Goal: Task Accomplishment & Management: Manage account settings

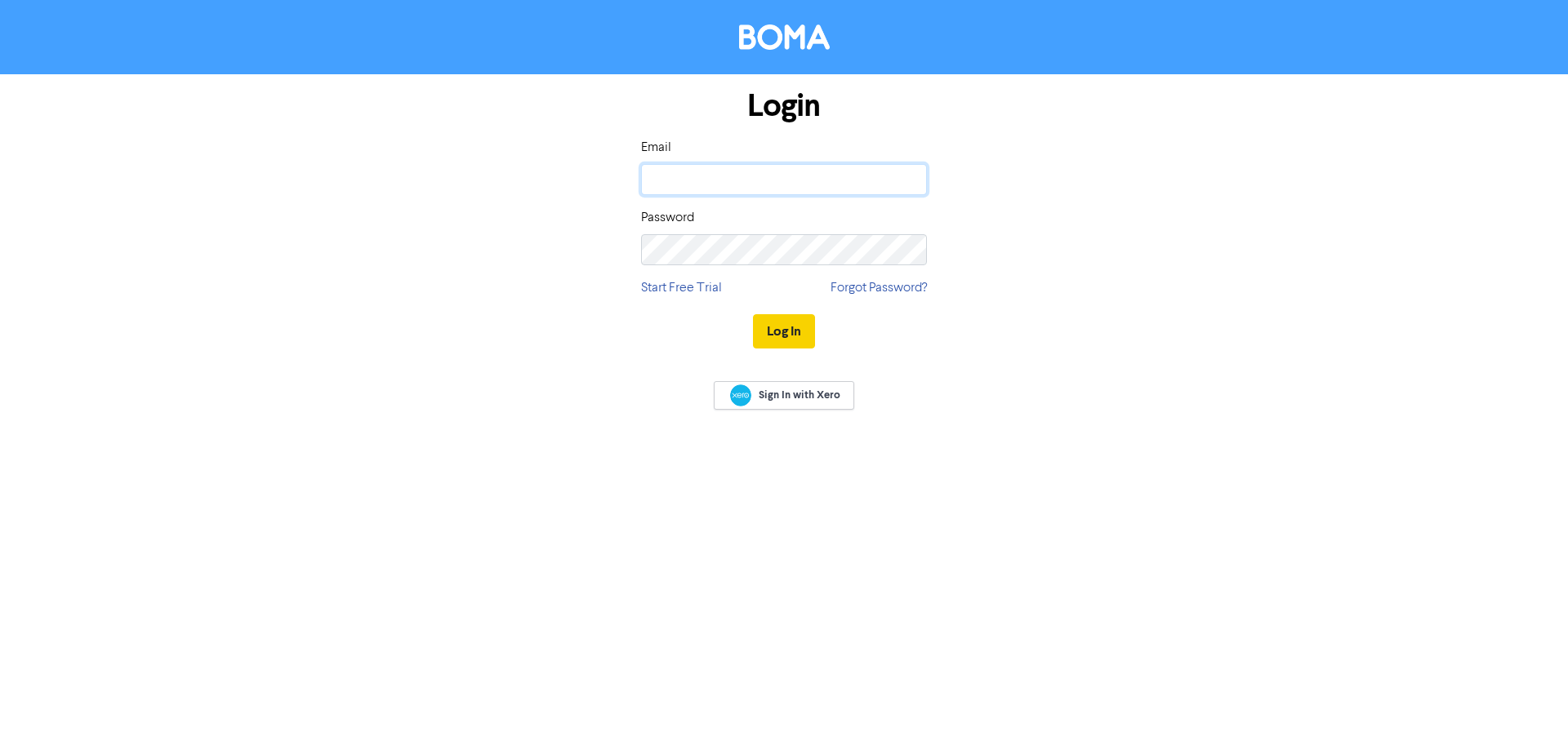
type input "[EMAIL_ADDRESS][DOMAIN_NAME]"
click at [782, 335] on button "Log In" at bounding box center [784, 331] width 62 height 34
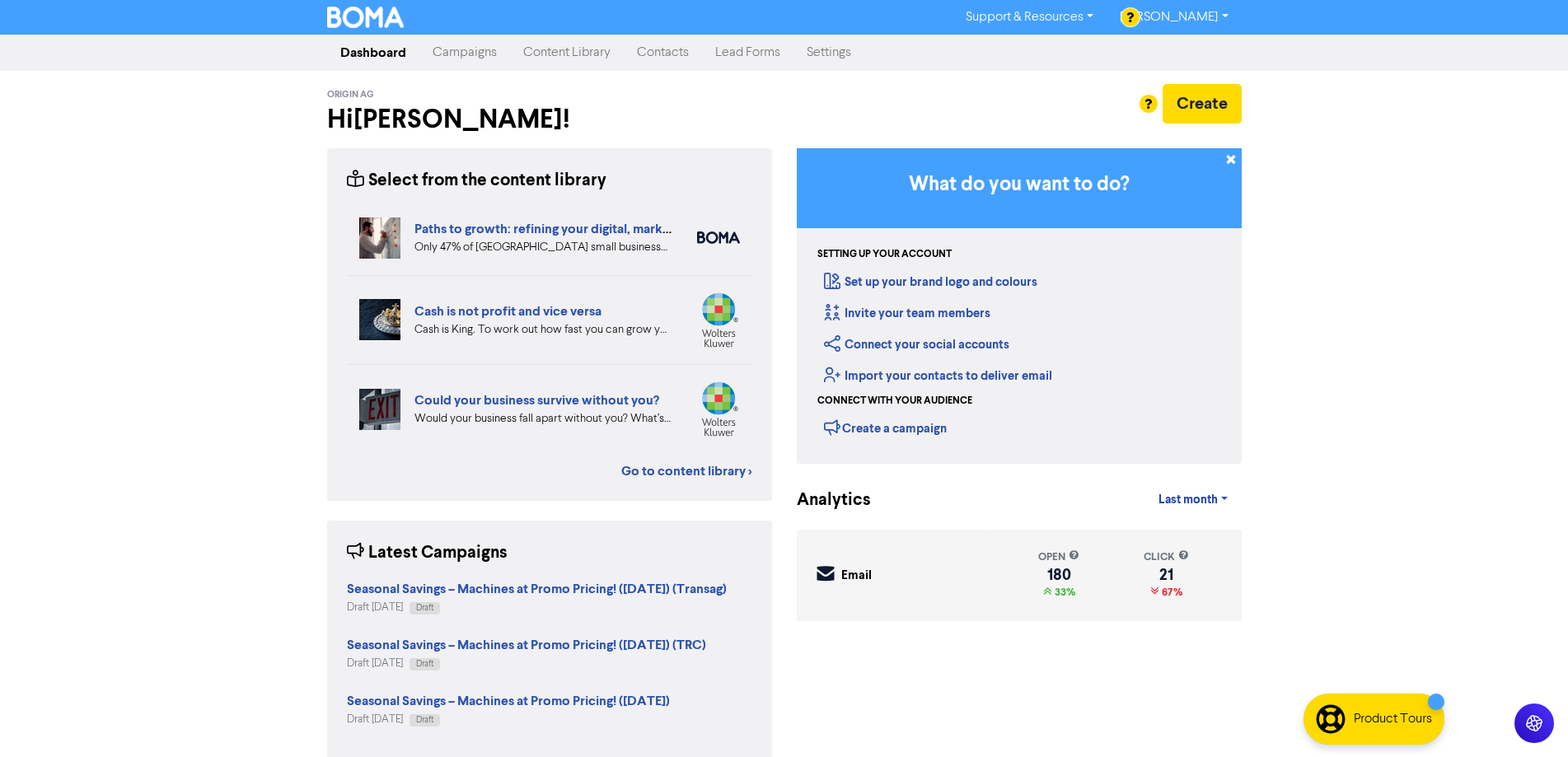
click at [466, 56] on link "Campaigns" at bounding box center [464, 52] width 91 height 33
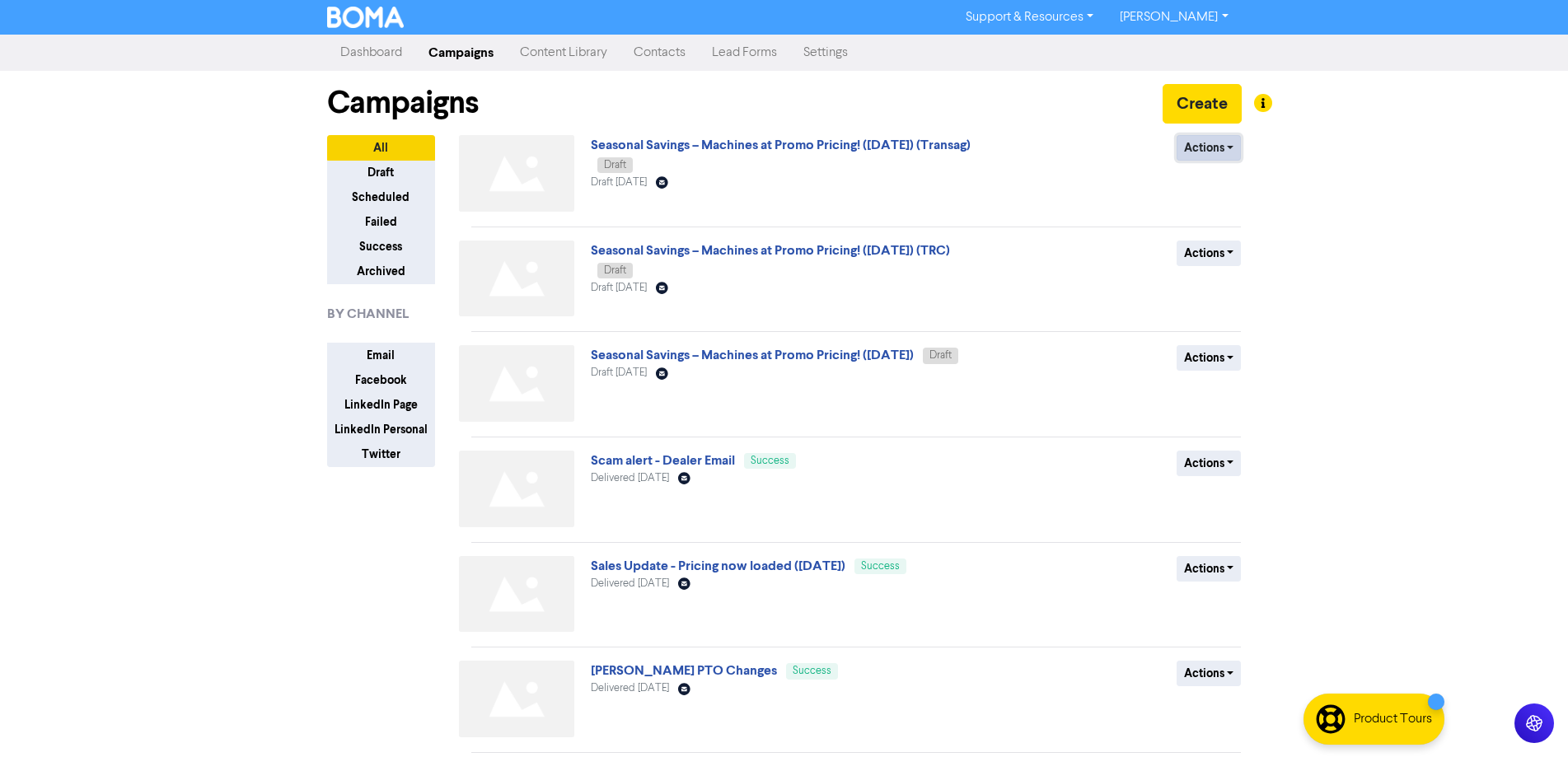
click at [1211, 150] on button "Actions" at bounding box center [1209, 148] width 65 height 25
click at [901, 149] on link "Seasonal Savings – Machines at Promo Pricing! ([DATE]) (Transag)" at bounding box center [780, 145] width 380 height 16
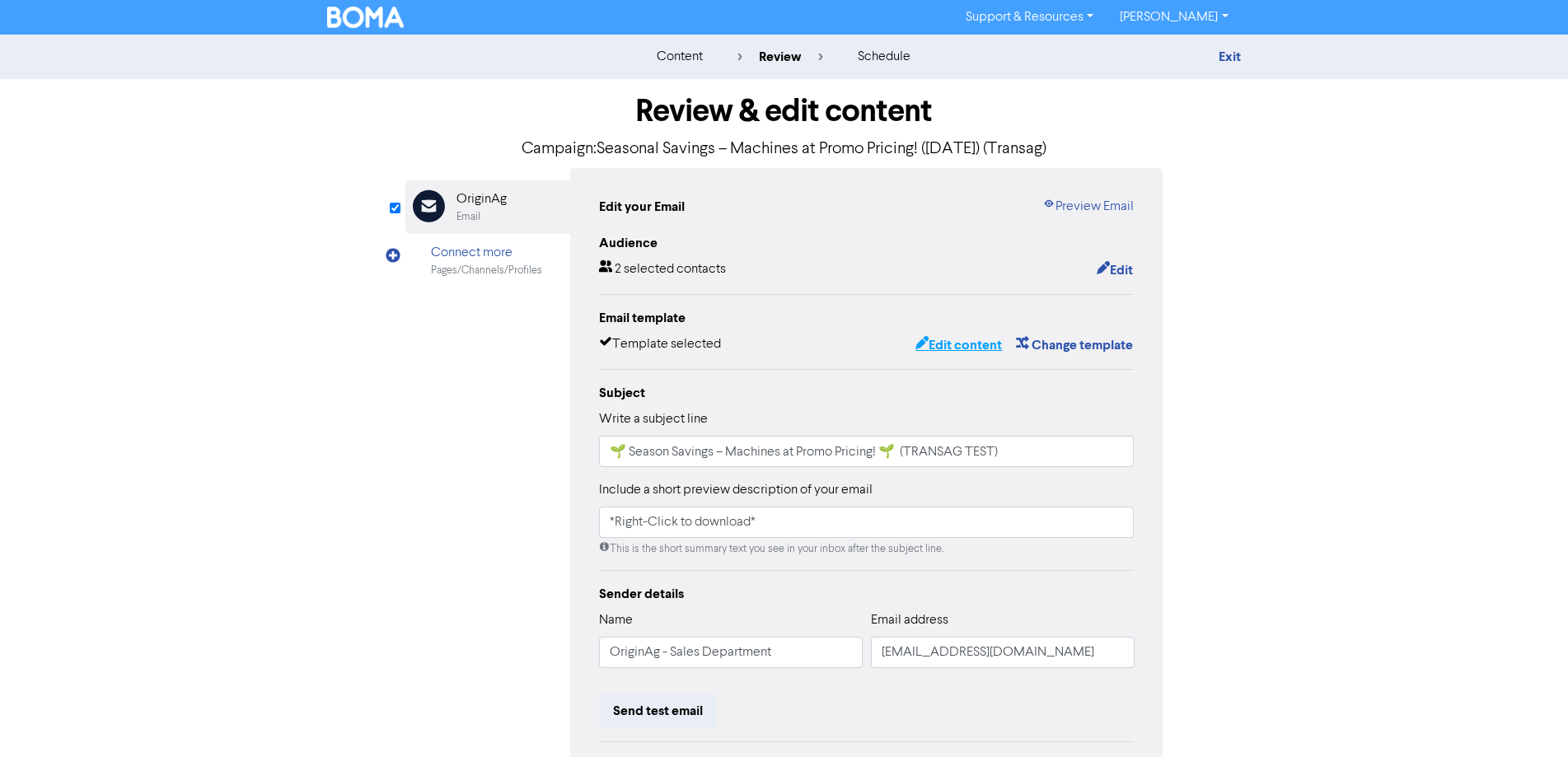
click at [984, 346] on button "Edit content" at bounding box center [959, 346] width 88 height 22
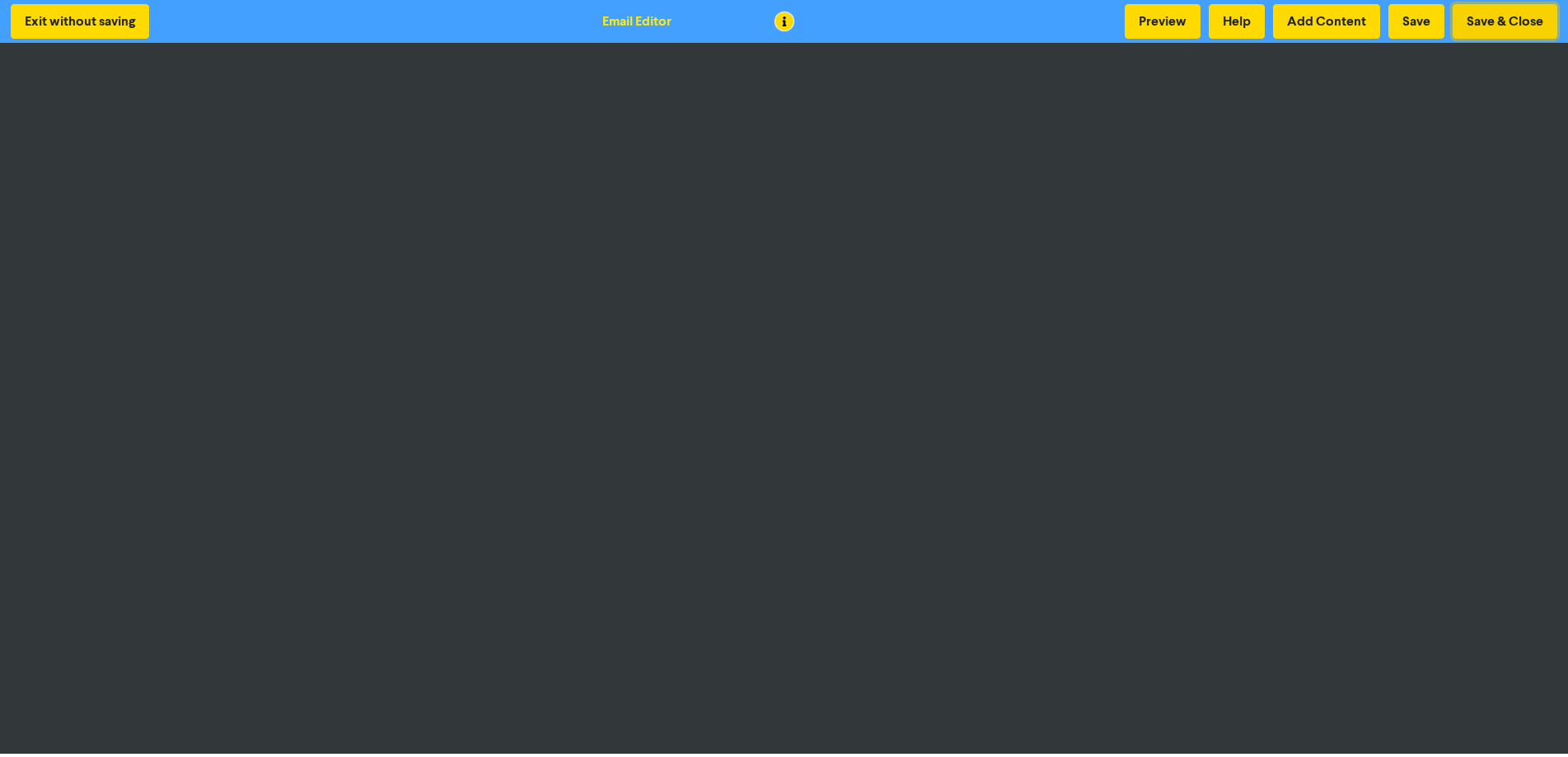
click at [1496, 23] on button "Save & Close" at bounding box center [1505, 22] width 104 height 34
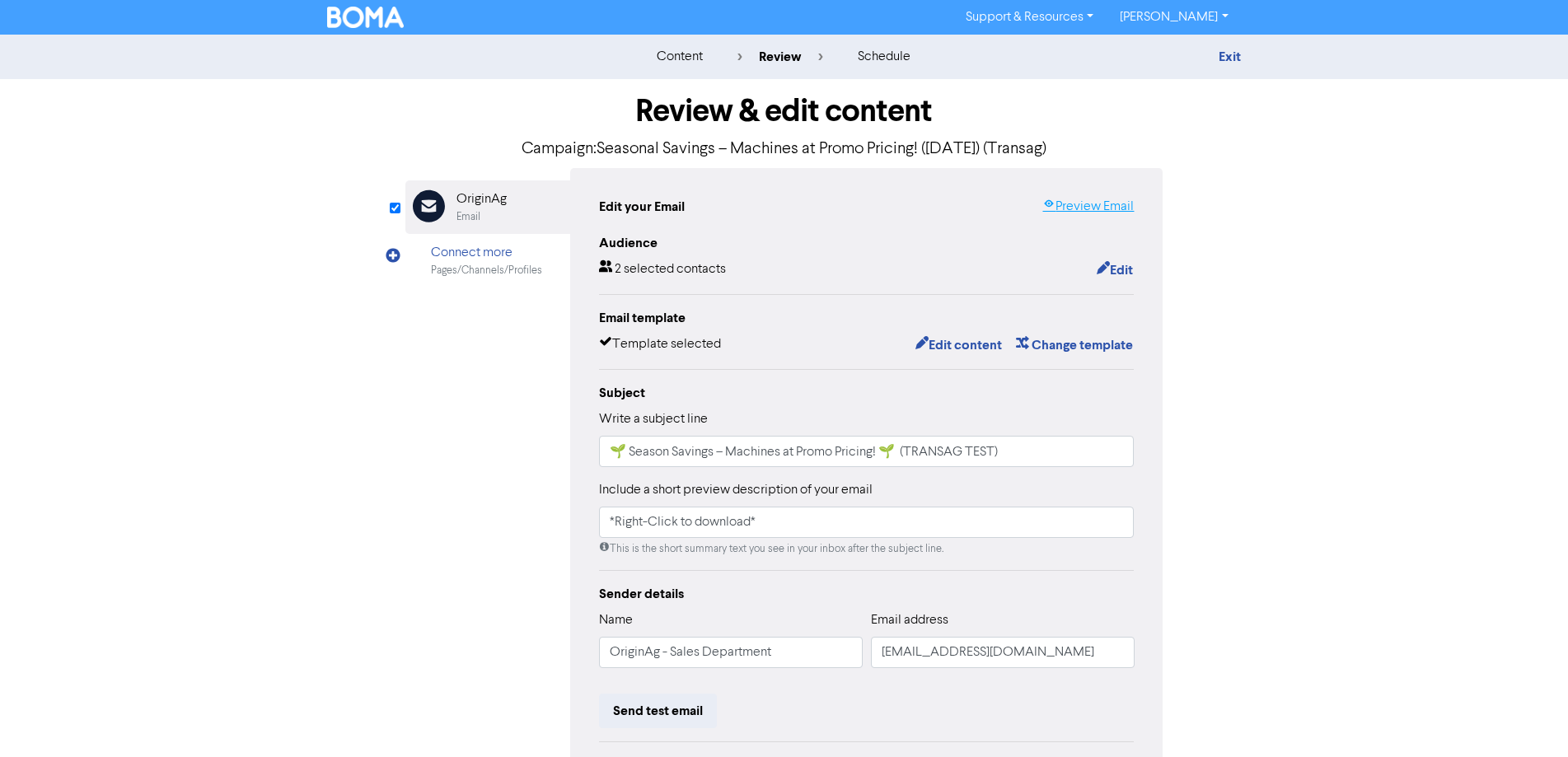
click at [1109, 209] on link "Preview Email" at bounding box center [1088, 207] width 92 height 20
click at [1233, 469] on div "Review & edit content Campaign: Seasonal Savings – Machines at Promo Pricing! (…" at bounding box center [785, 510] width 940 height 863
drag, startPoint x: 1055, startPoint y: 455, endPoint x: 906, endPoint y: 438, distance: 150.0
click at [906, 438] on input "🌱 Season Savings – Machines at Promo Pricing! 🌱 (TRANSAG TEST)" at bounding box center [867, 451] width 536 height 32
type input "🌱 Season Savings – Machines at Promo Pricing! 🌱"
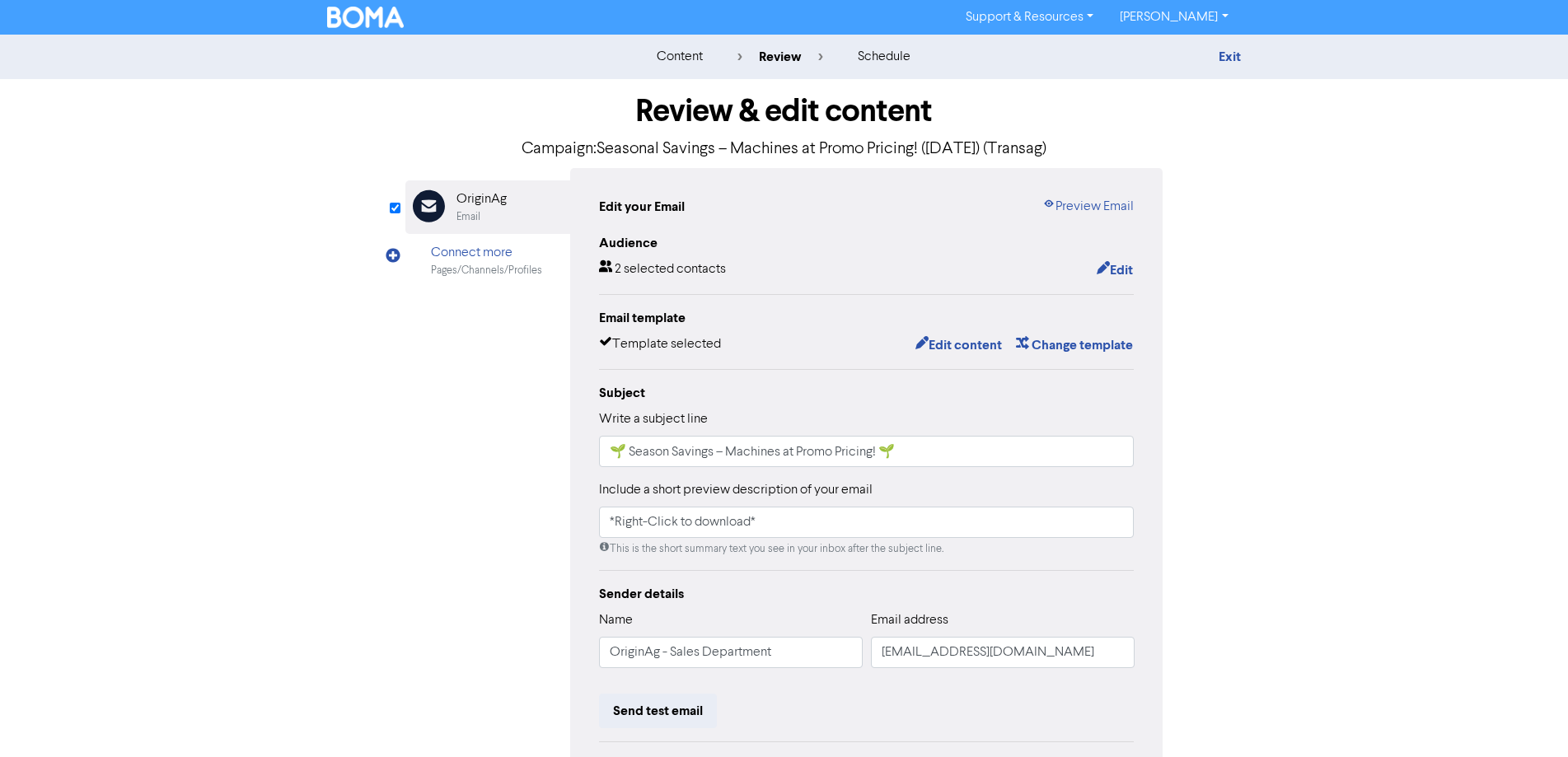
click at [1307, 509] on div "content review schedule Exit Review & edit content Campaign: Seasonal Savings –…" at bounding box center [784, 488] width 1568 height 908
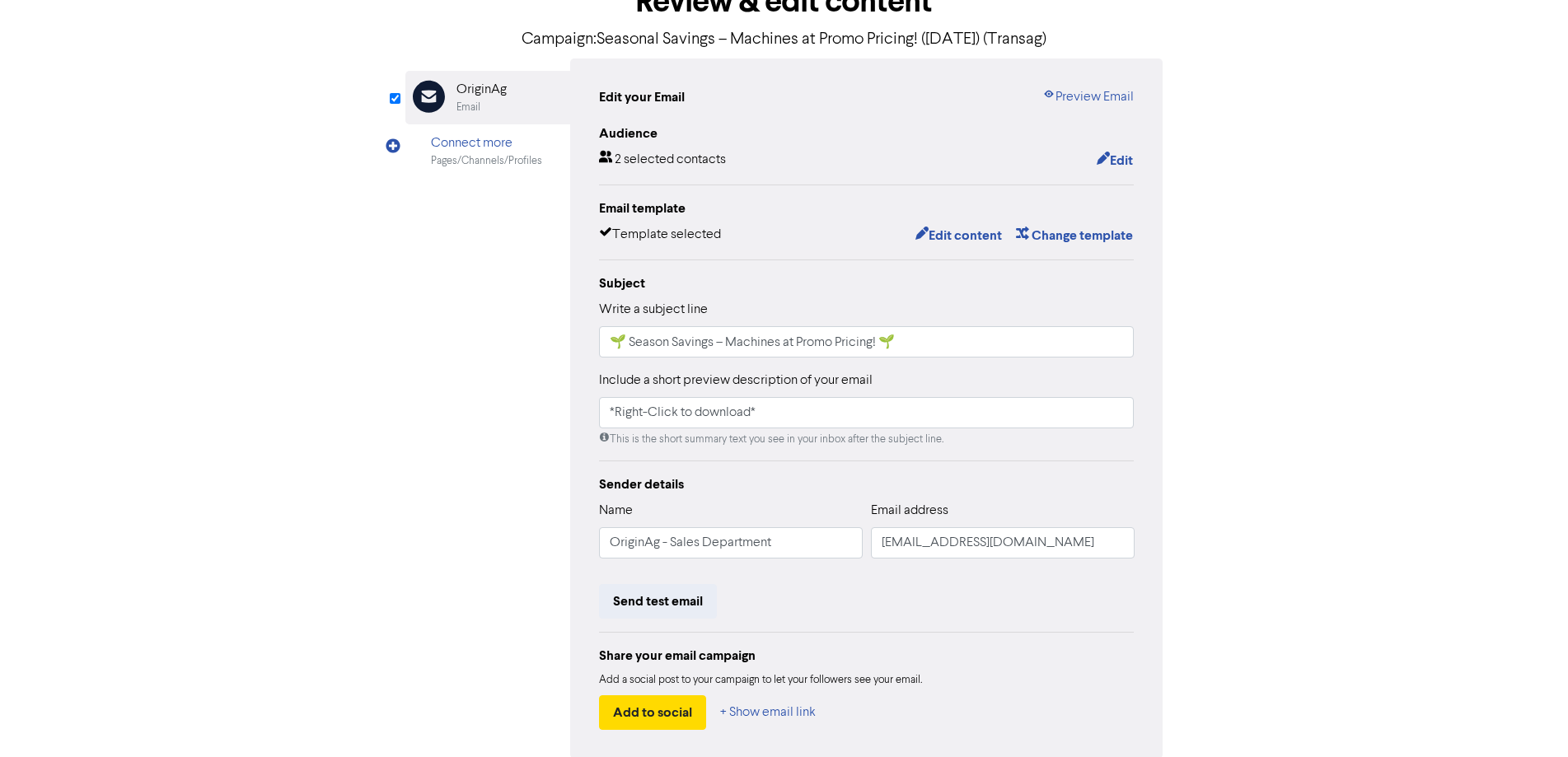
scroll to position [187, 0]
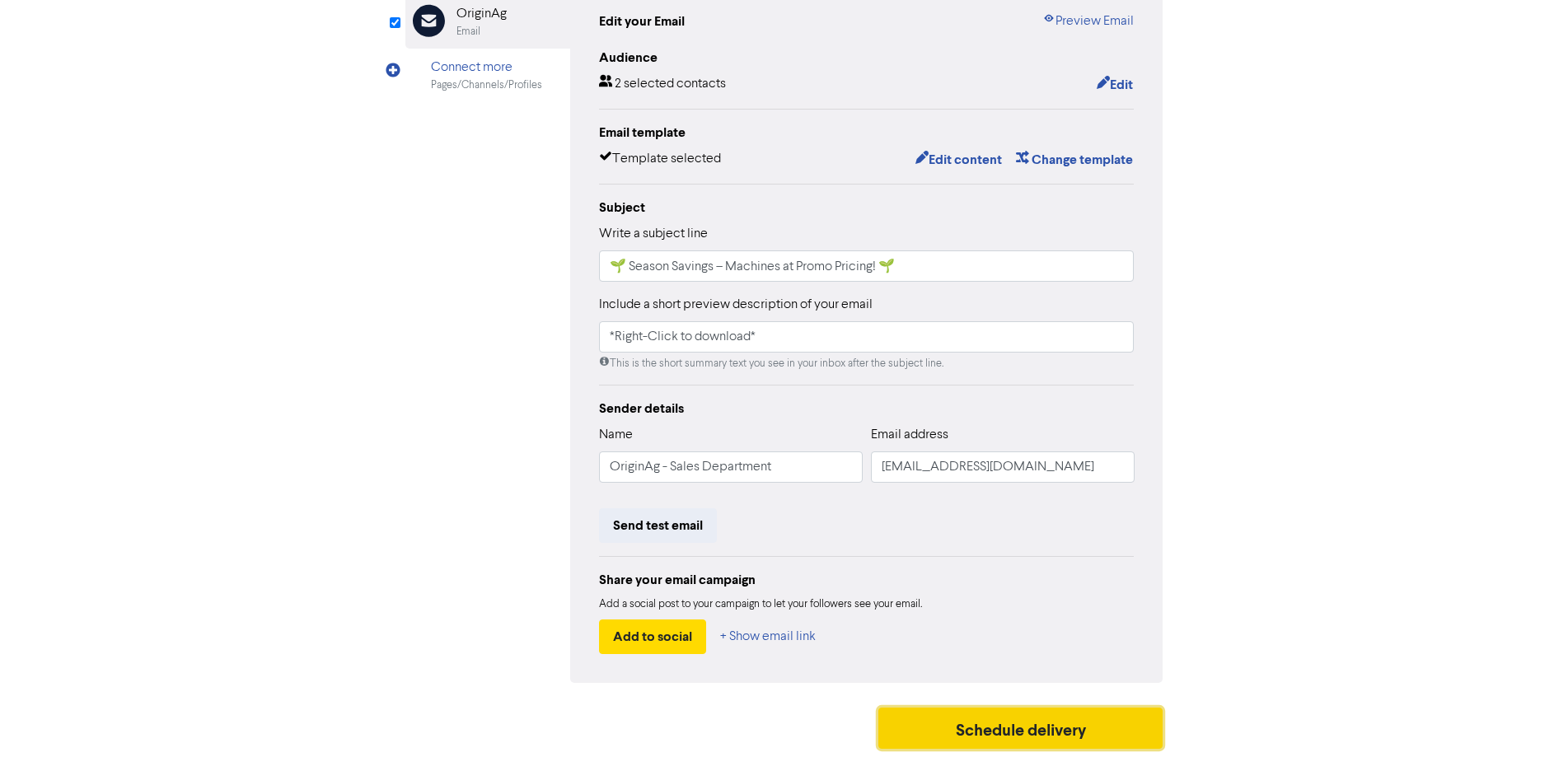
click at [995, 733] on button "Schedule delivery" at bounding box center [1021, 728] width 285 height 41
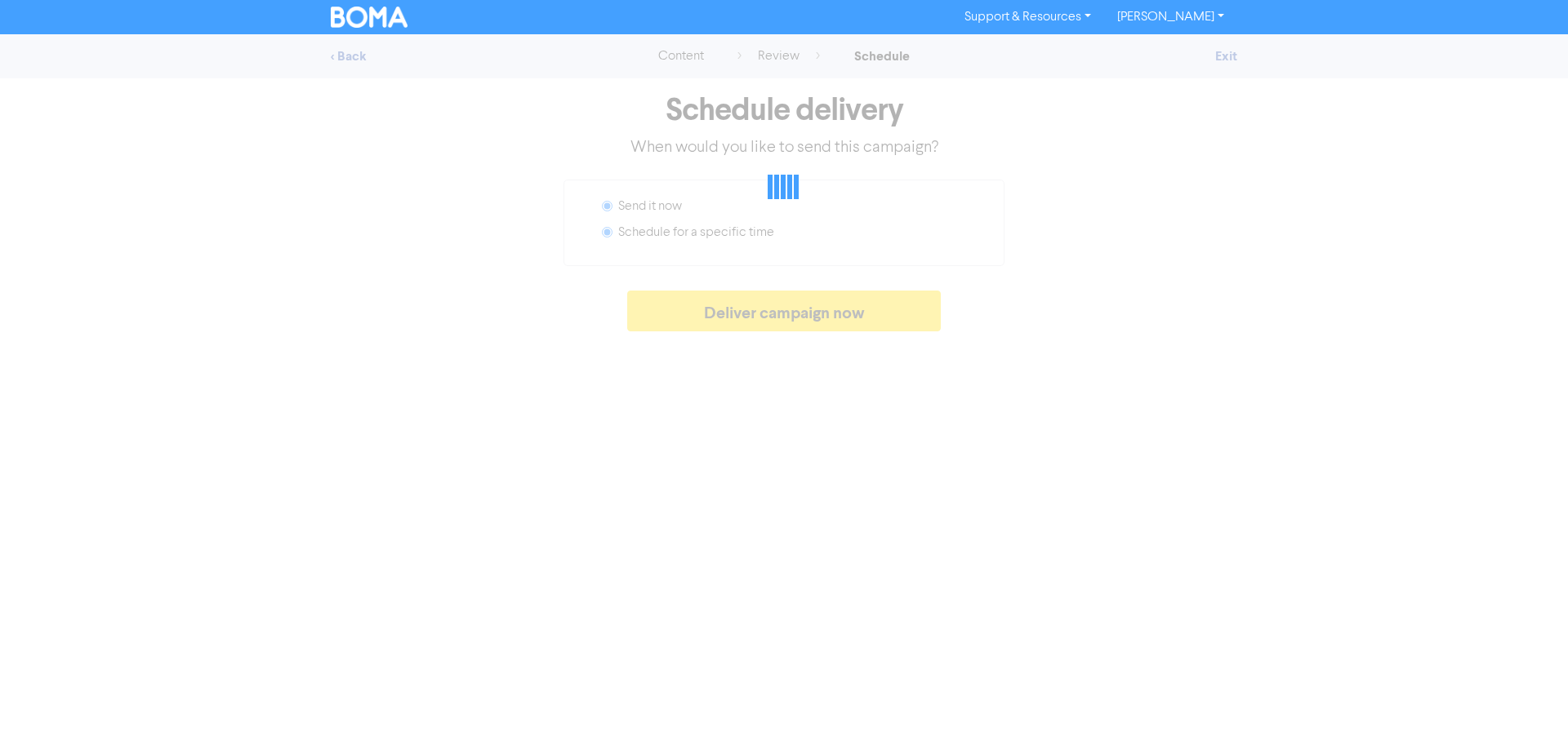
radio input "false"
radio input "true"
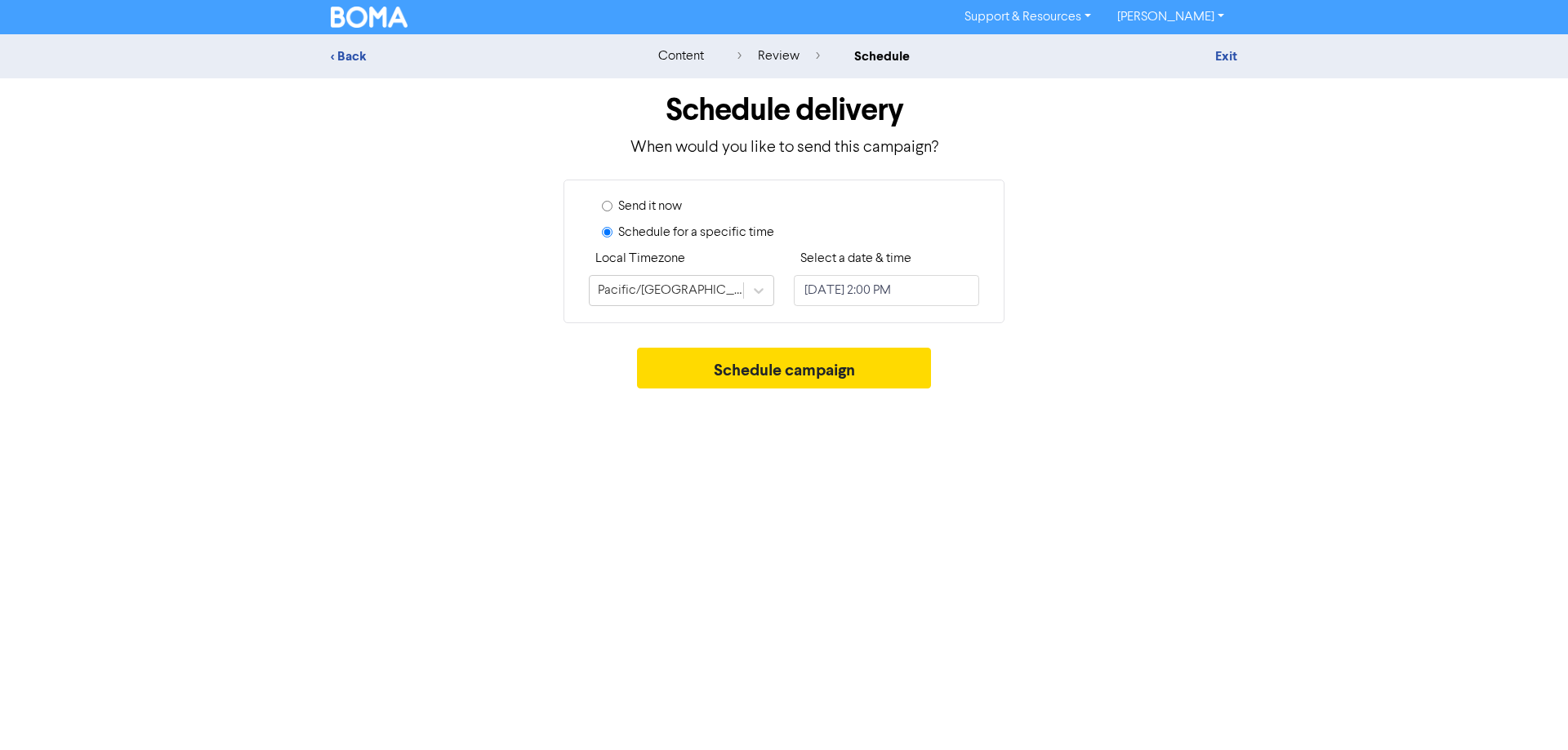
click at [605, 201] on input "Send it now" at bounding box center [607, 206] width 11 height 11
radio input "true"
radio input "false"
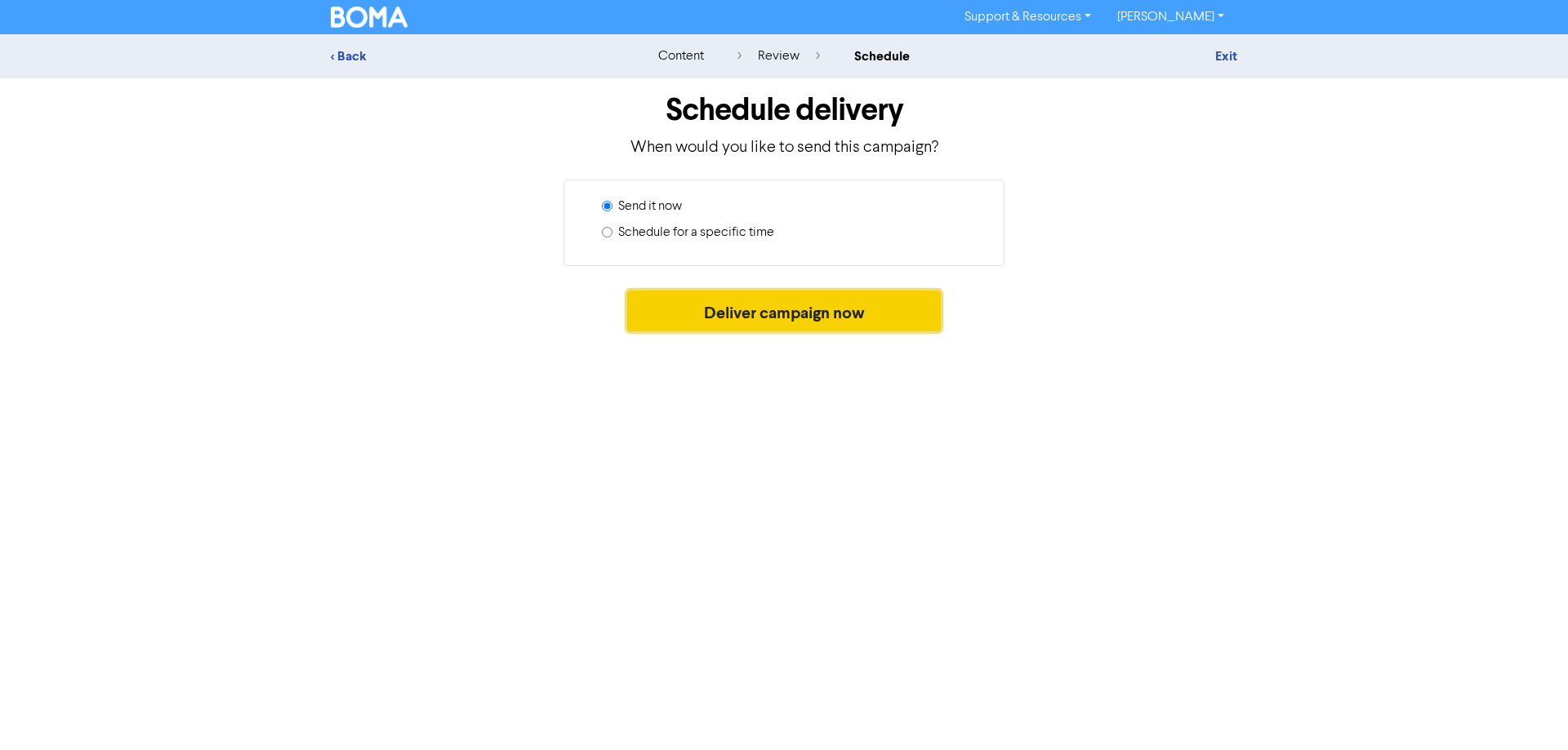
click at [791, 315] on button "Deliver campaign now" at bounding box center [784, 311] width 314 height 41
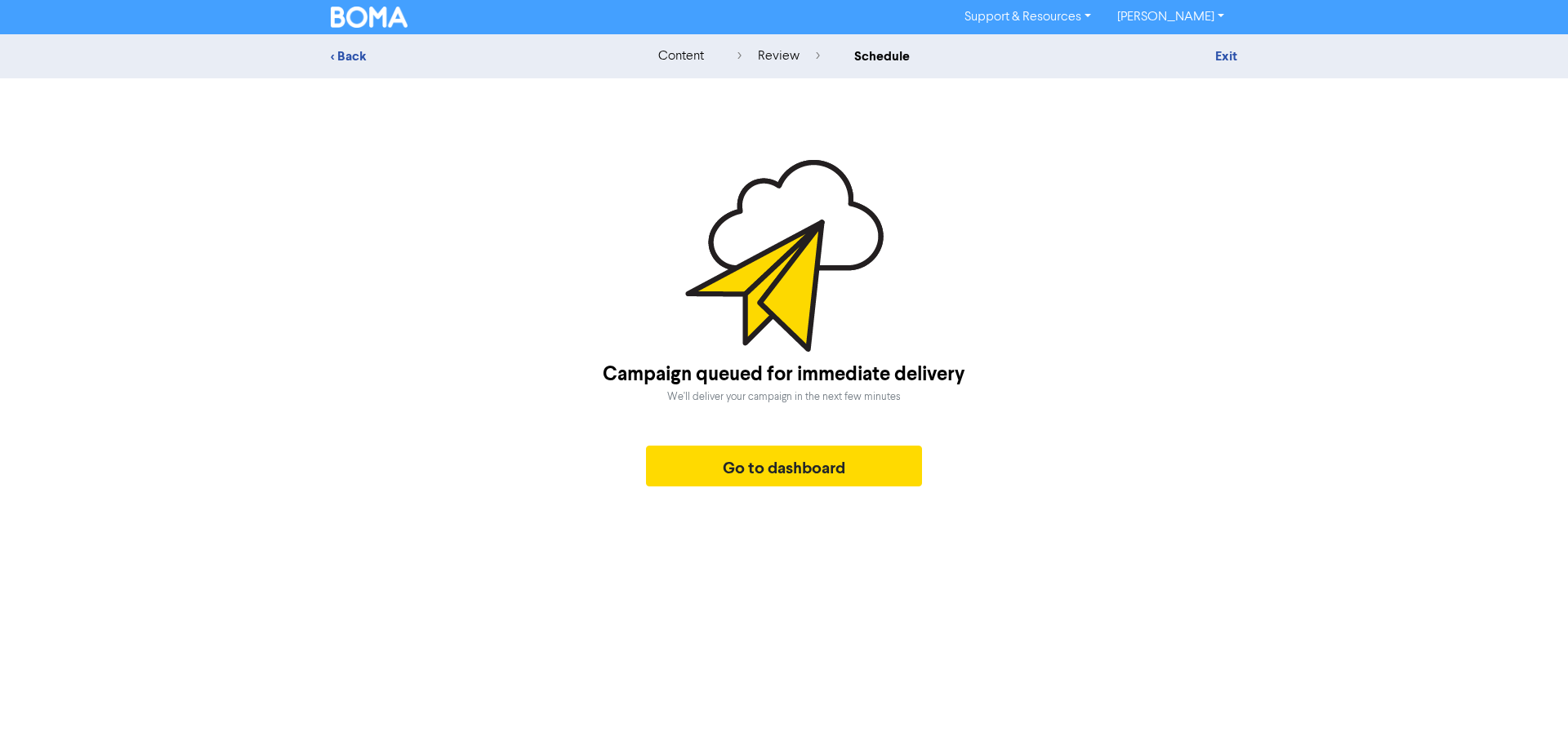
click at [386, 19] on img at bounding box center [369, 17] width 77 height 21
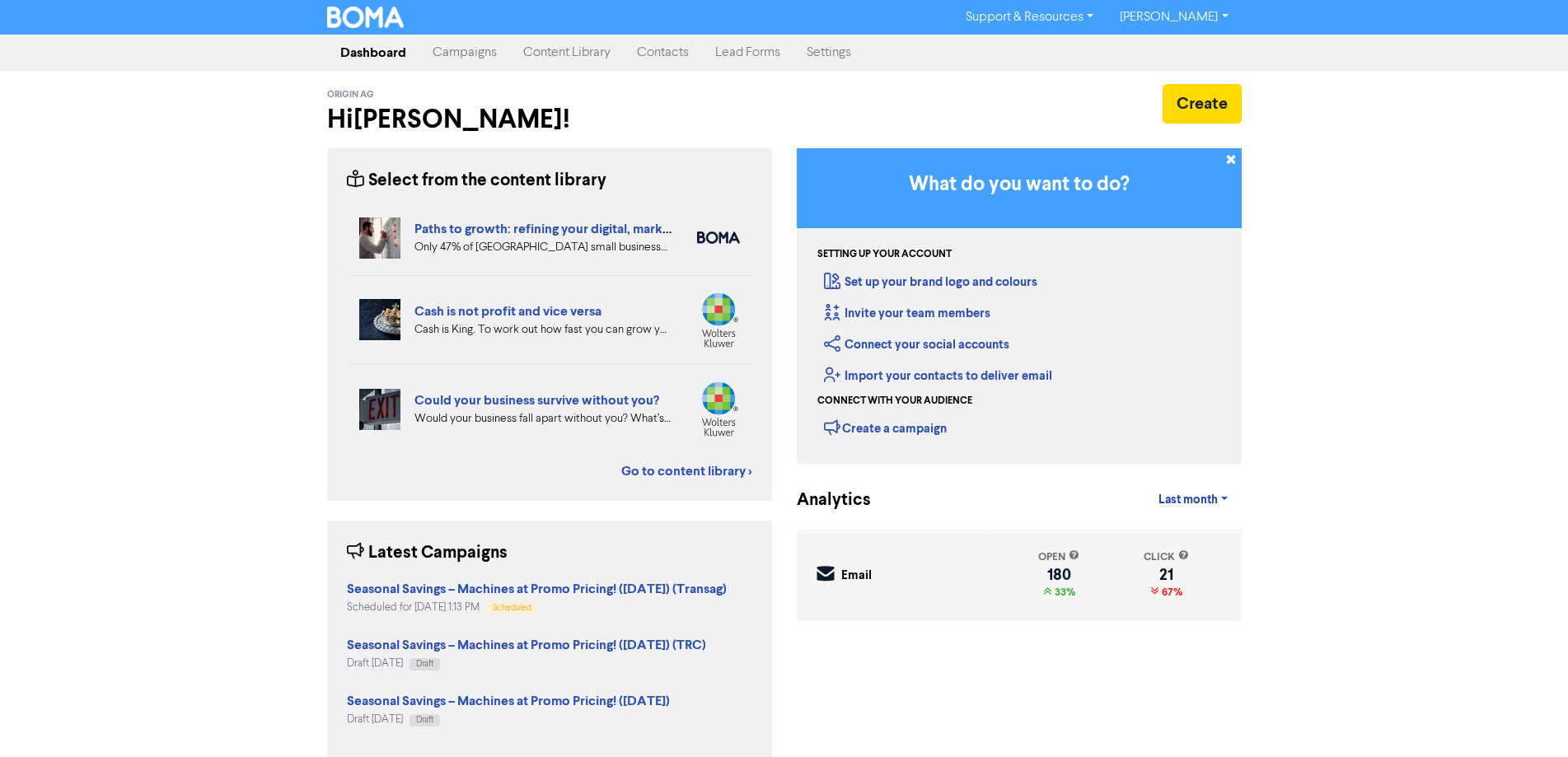
click at [482, 51] on link "Campaigns" at bounding box center [464, 52] width 91 height 33
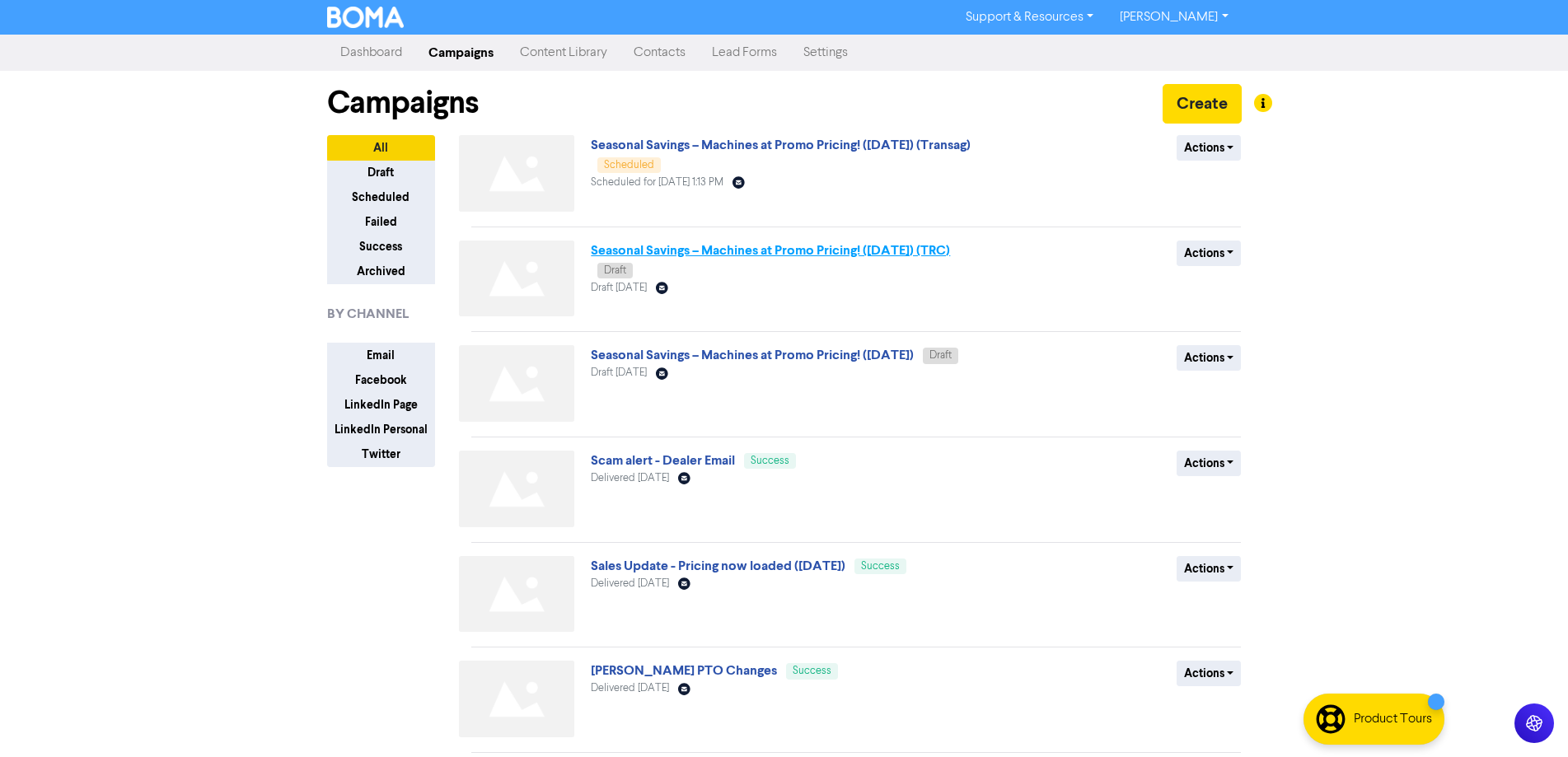
click at [830, 257] on link "Seasonal Savings – Machines at Promo Pricing! ([DATE]) (TRC)" at bounding box center [770, 250] width 359 height 16
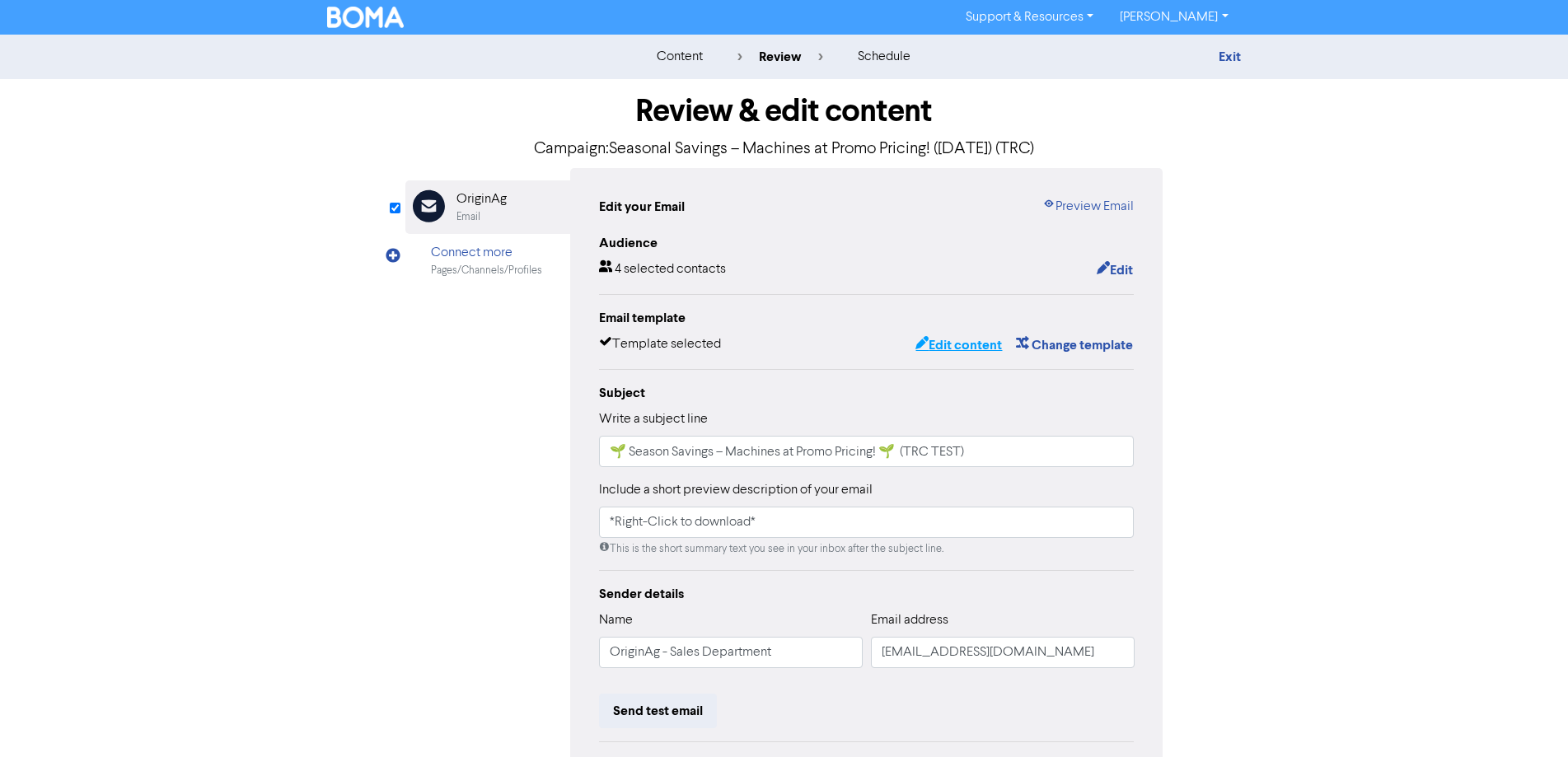
click at [952, 346] on button "Edit content" at bounding box center [959, 346] width 88 height 22
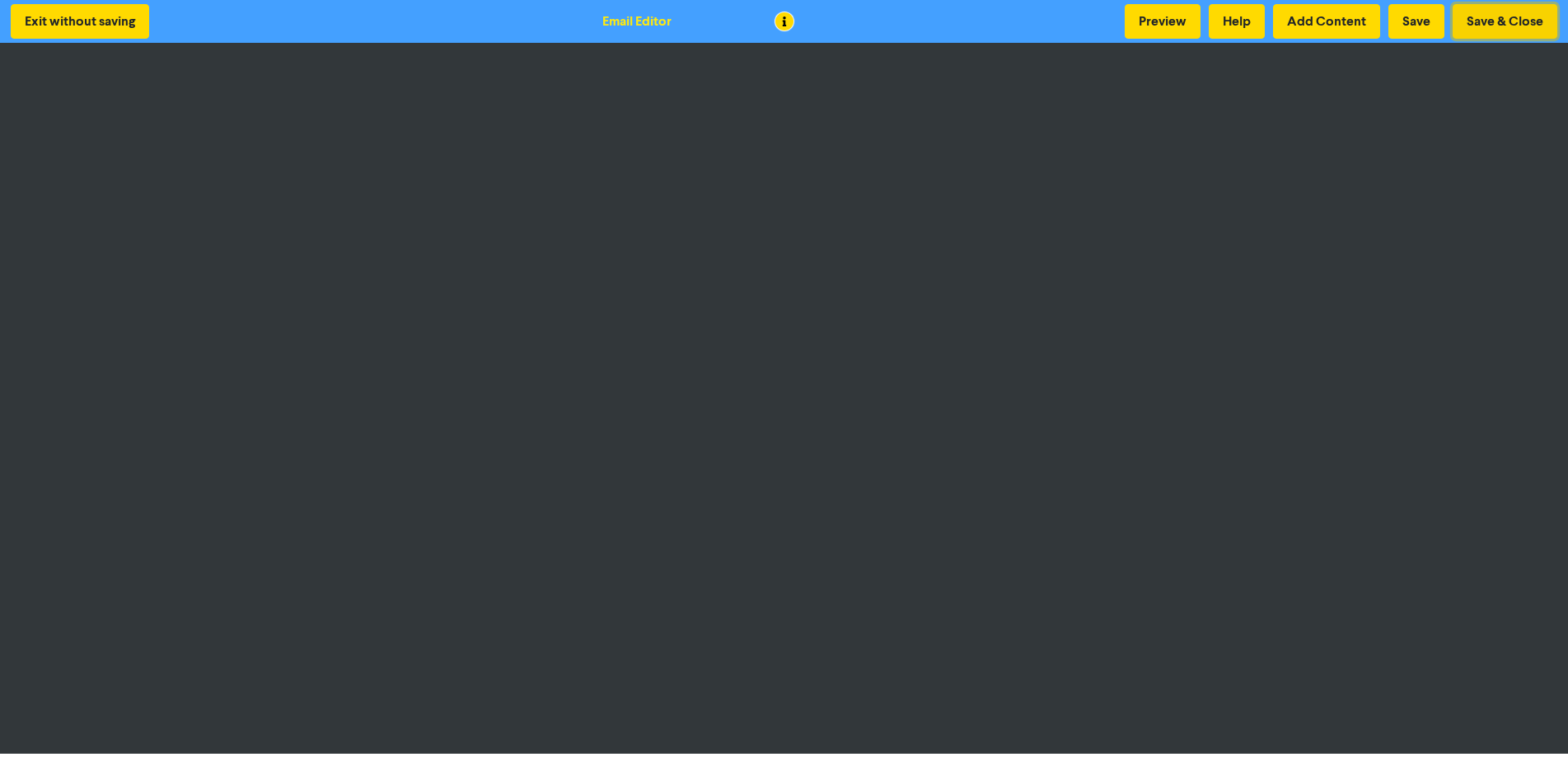
click at [1492, 21] on button "Save & Close" at bounding box center [1505, 22] width 104 height 34
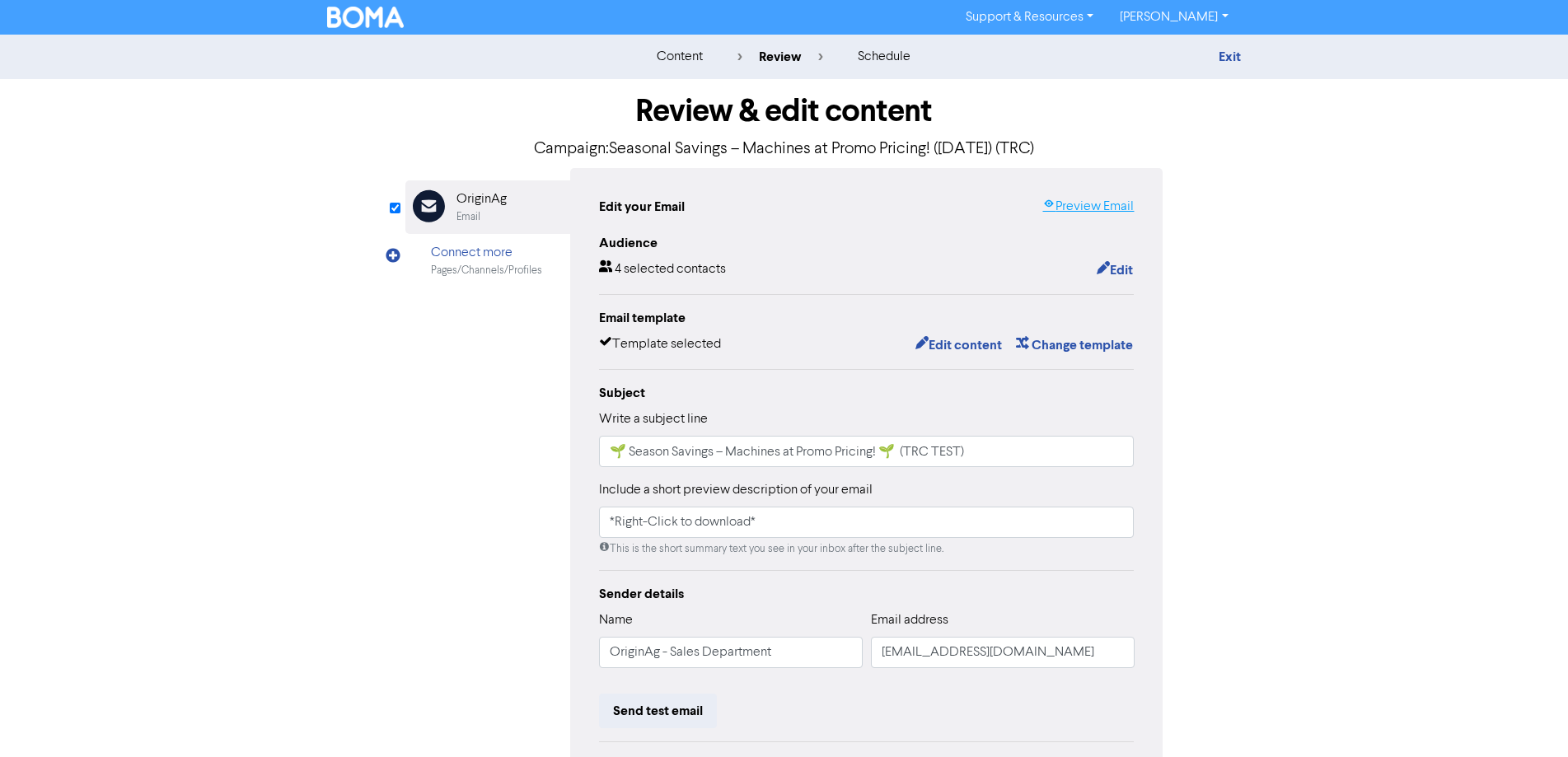
click at [1085, 204] on link "Preview Email" at bounding box center [1088, 207] width 92 height 20
drag, startPoint x: 978, startPoint y: 461, endPoint x: 907, endPoint y: 459, distance: 71.0
click at [907, 459] on input "🌱 Season Savings – Machines at Promo Pricing! 🌱 (TRC TEST)" at bounding box center [867, 451] width 536 height 32
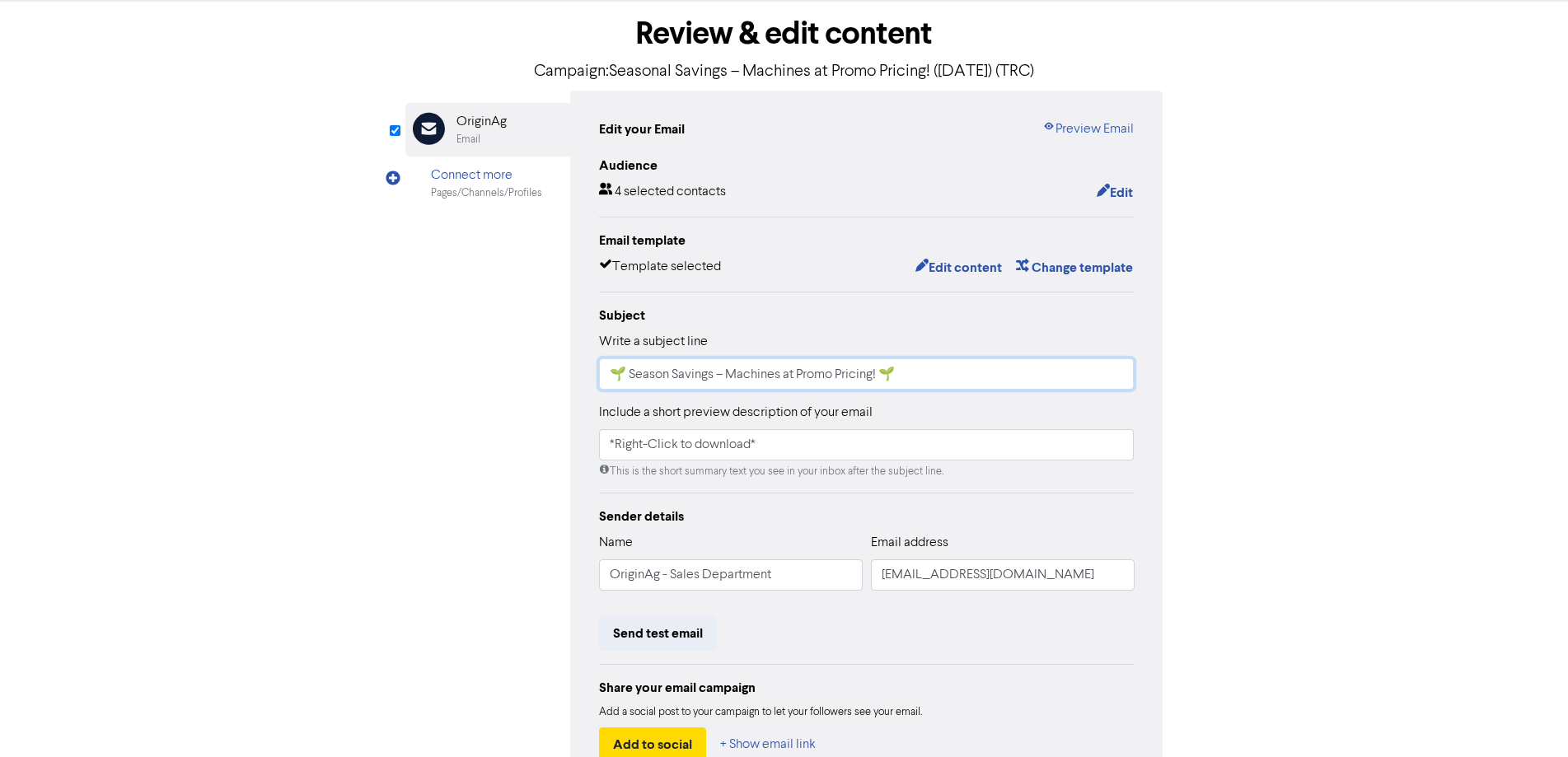
scroll to position [187, 0]
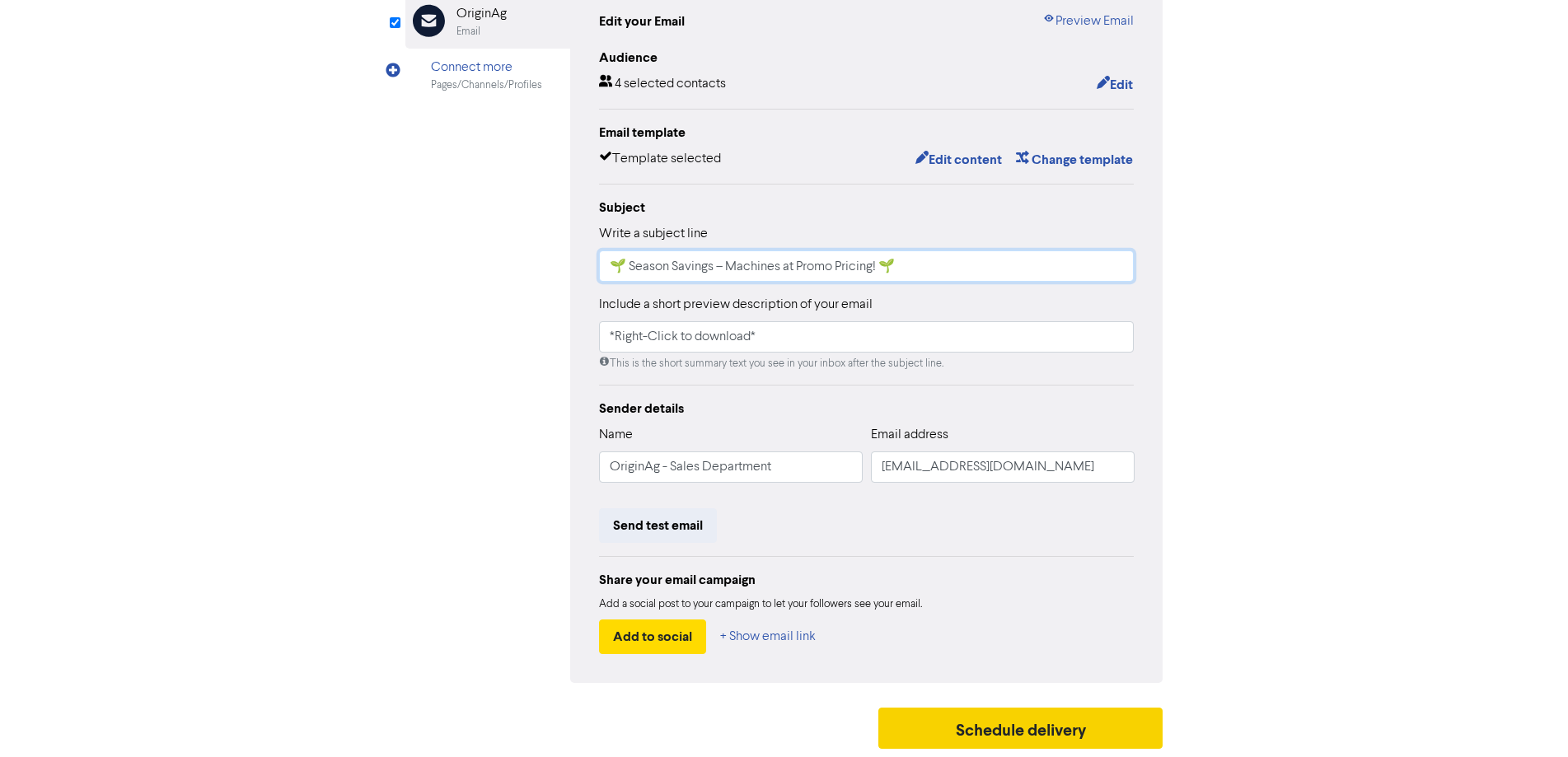
type input "🌱 Season Savings – Machines at Promo Pricing! 🌱"
click at [1031, 724] on button "Schedule delivery" at bounding box center [1021, 728] width 285 height 41
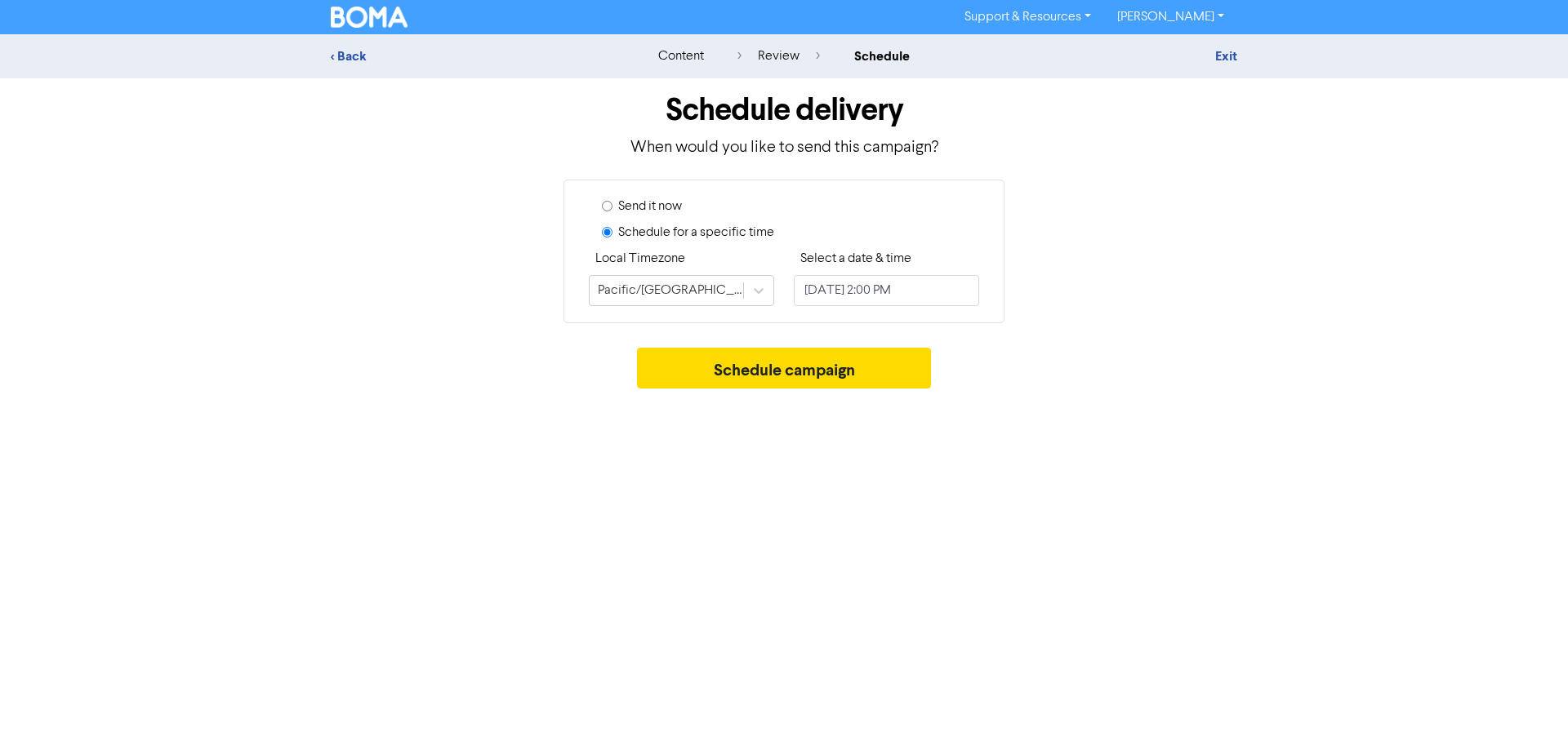
click at [605, 206] on input "Send it now" at bounding box center [607, 206] width 11 height 11
radio input "true"
radio input "false"
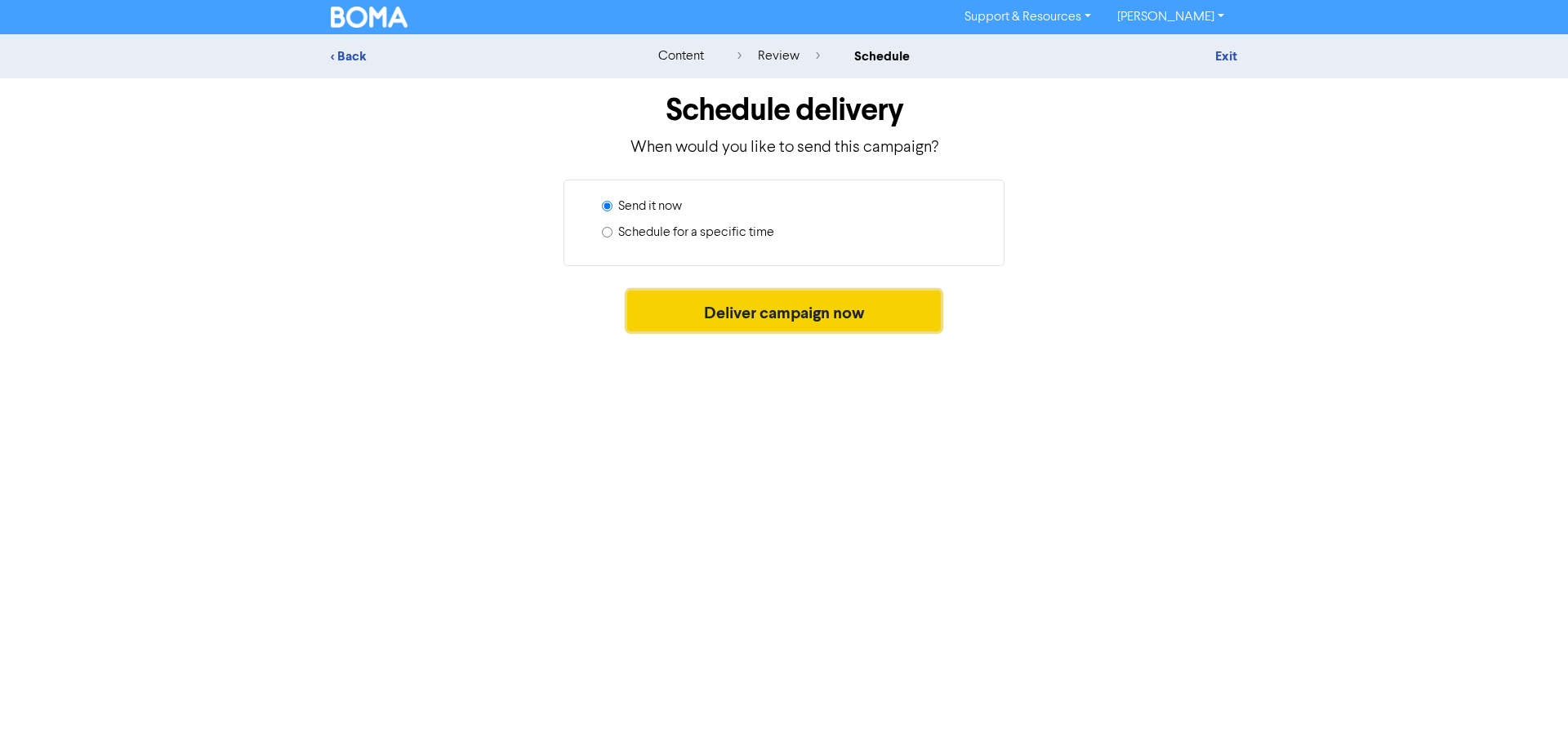
click at [777, 316] on button "Deliver campaign now" at bounding box center [784, 311] width 314 height 41
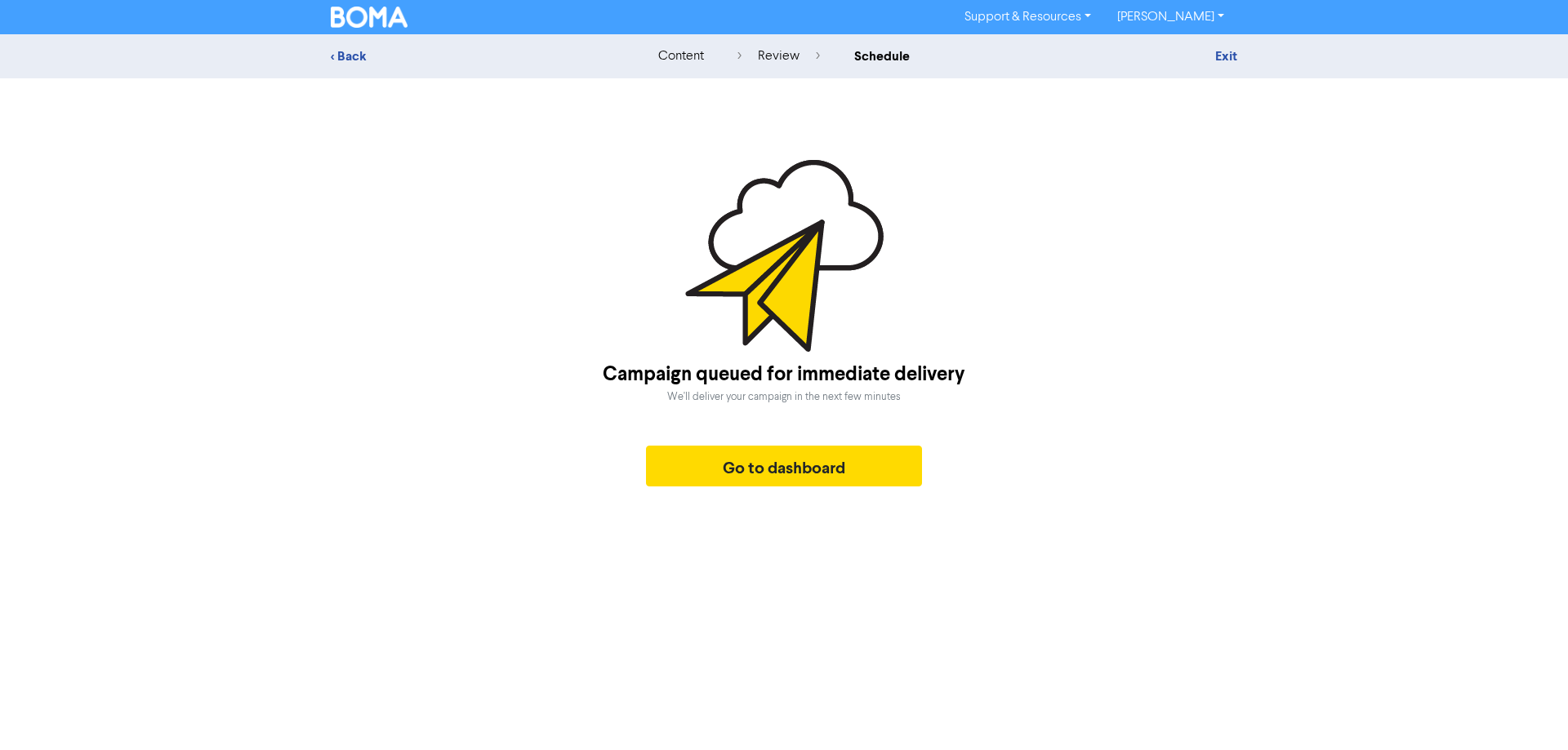
click at [379, 14] on img at bounding box center [369, 17] width 77 height 21
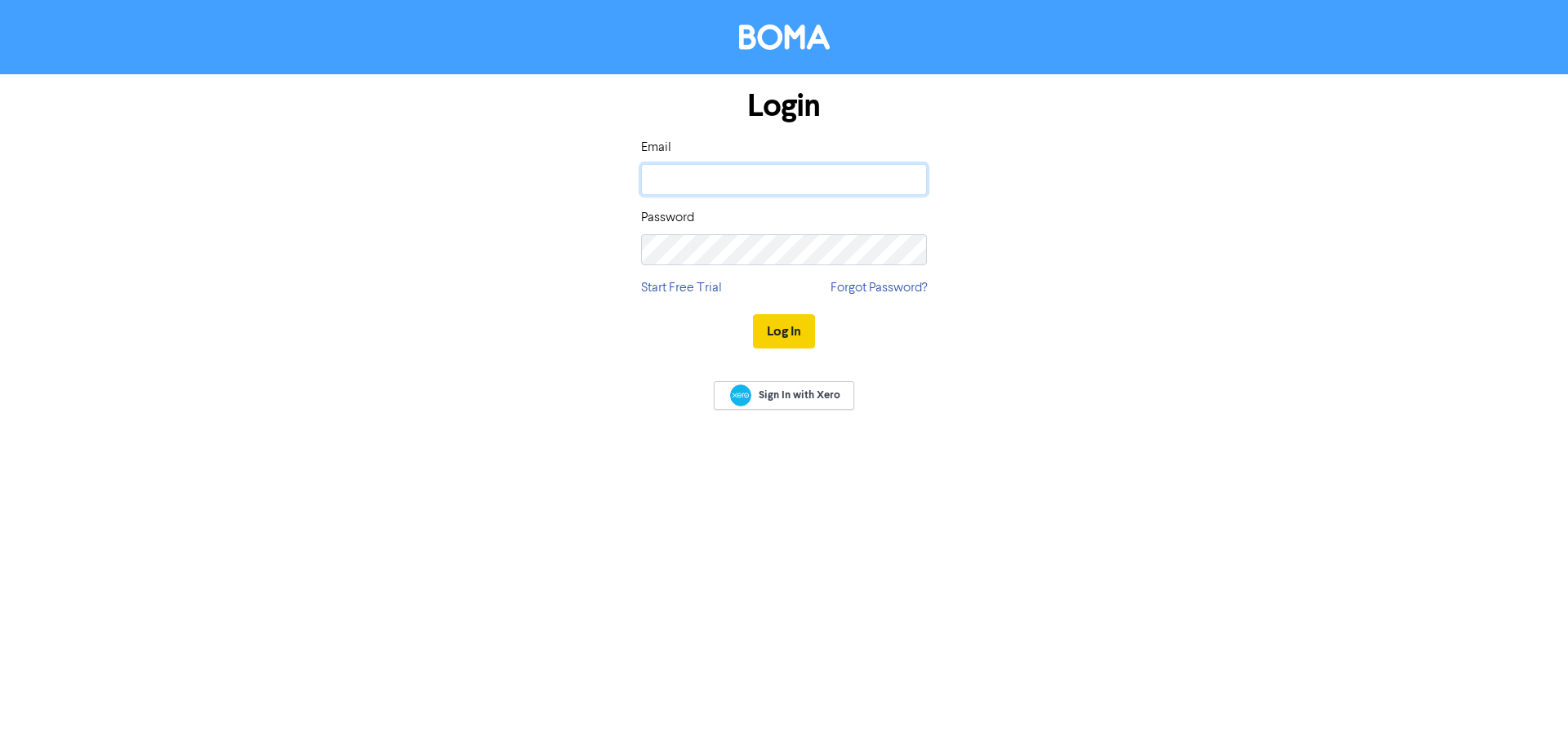
type input "[EMAIL_ADDRESS][DOMAIN_NAME]"
click at [791, 323] on button "Log In" at bounding box center [784, 331] width 62 height 34
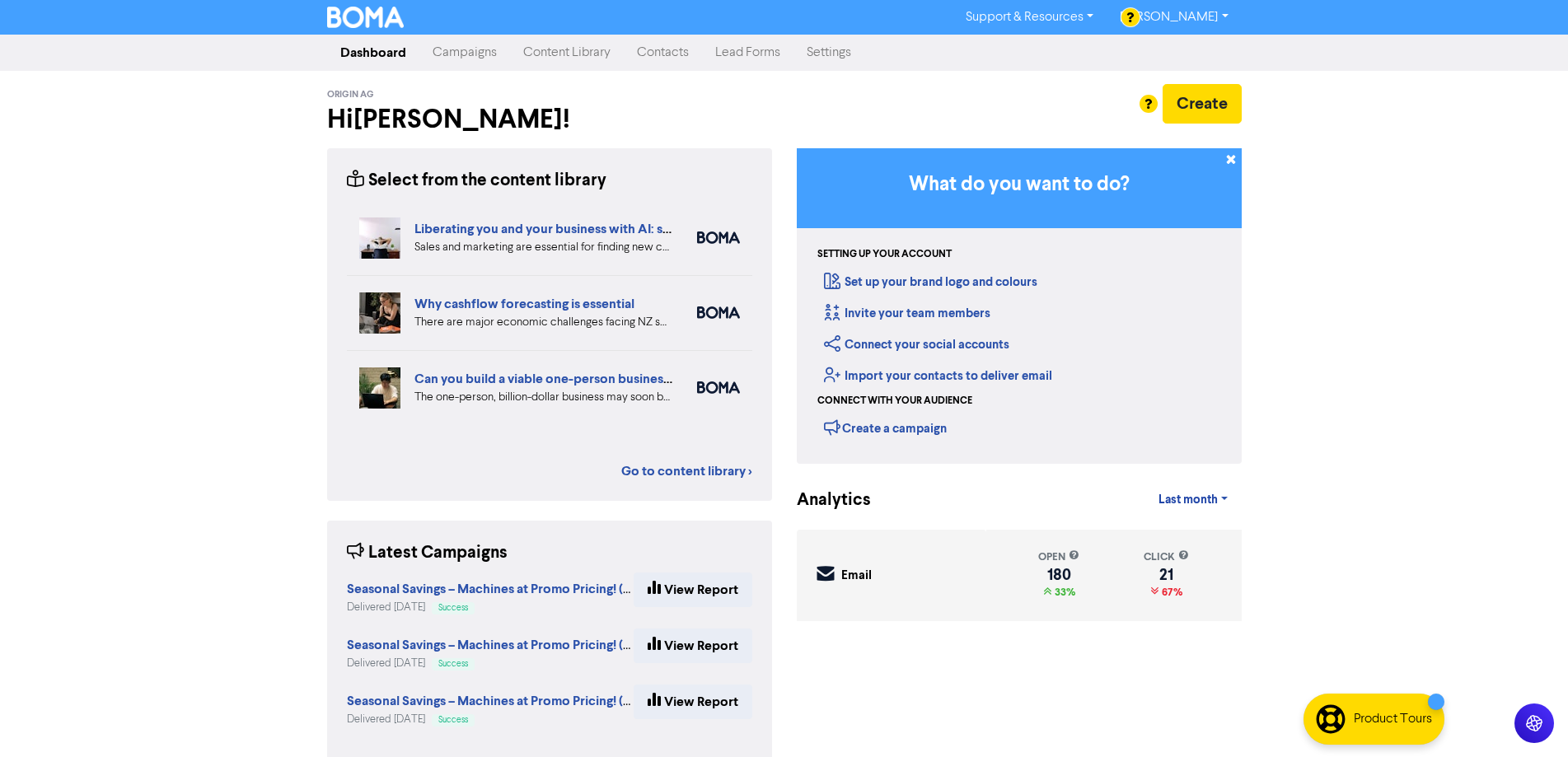
click at [459, 54] on link "Campaigns" at bounding box center [464, 52] width 91 height 33
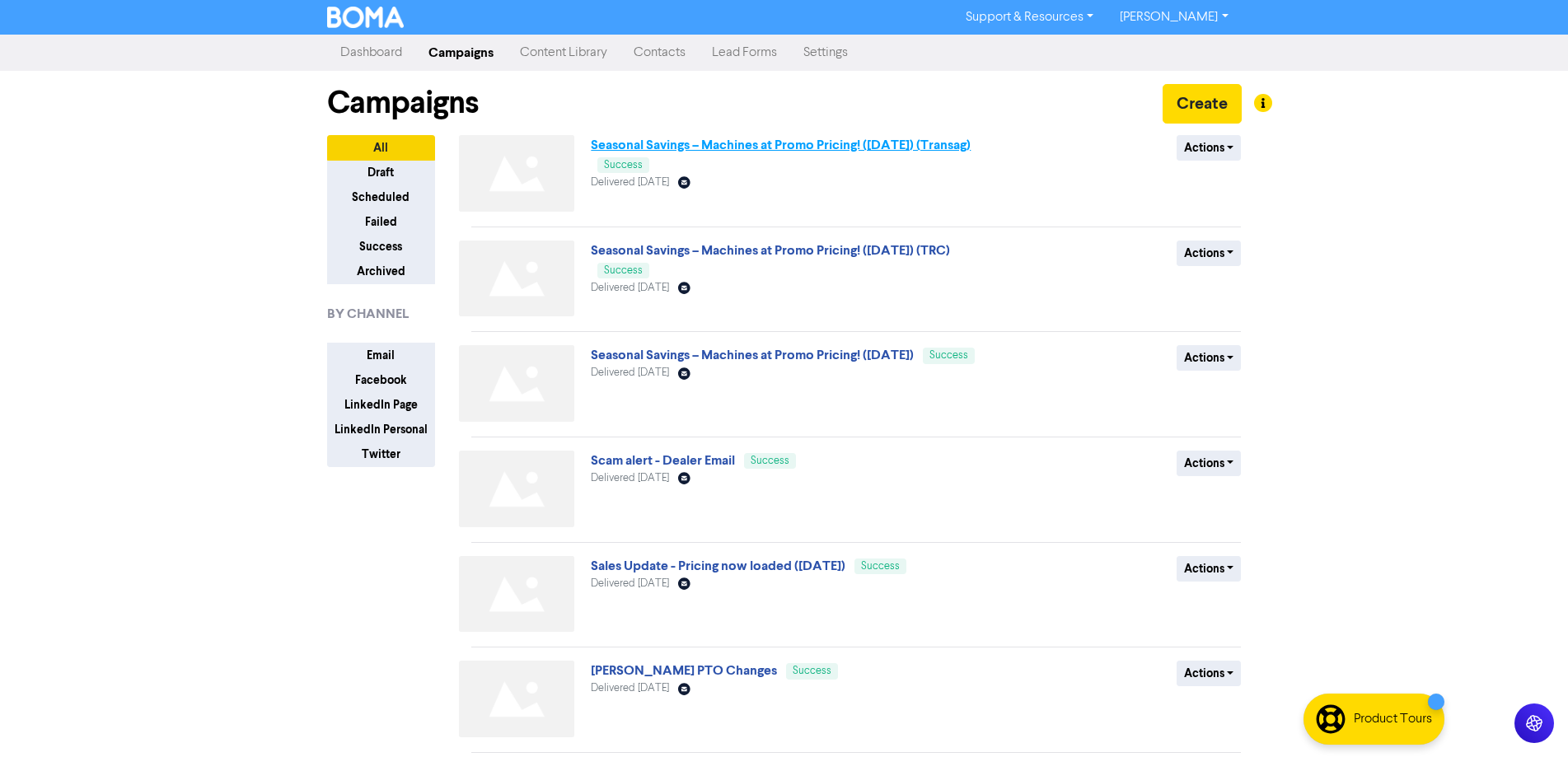
click at [755, 147] on link "Seasonal Savings – Machines at Promo Pricing! ([DATE]) (Transag)" at bounding box center [780, 145] width 380 height 16
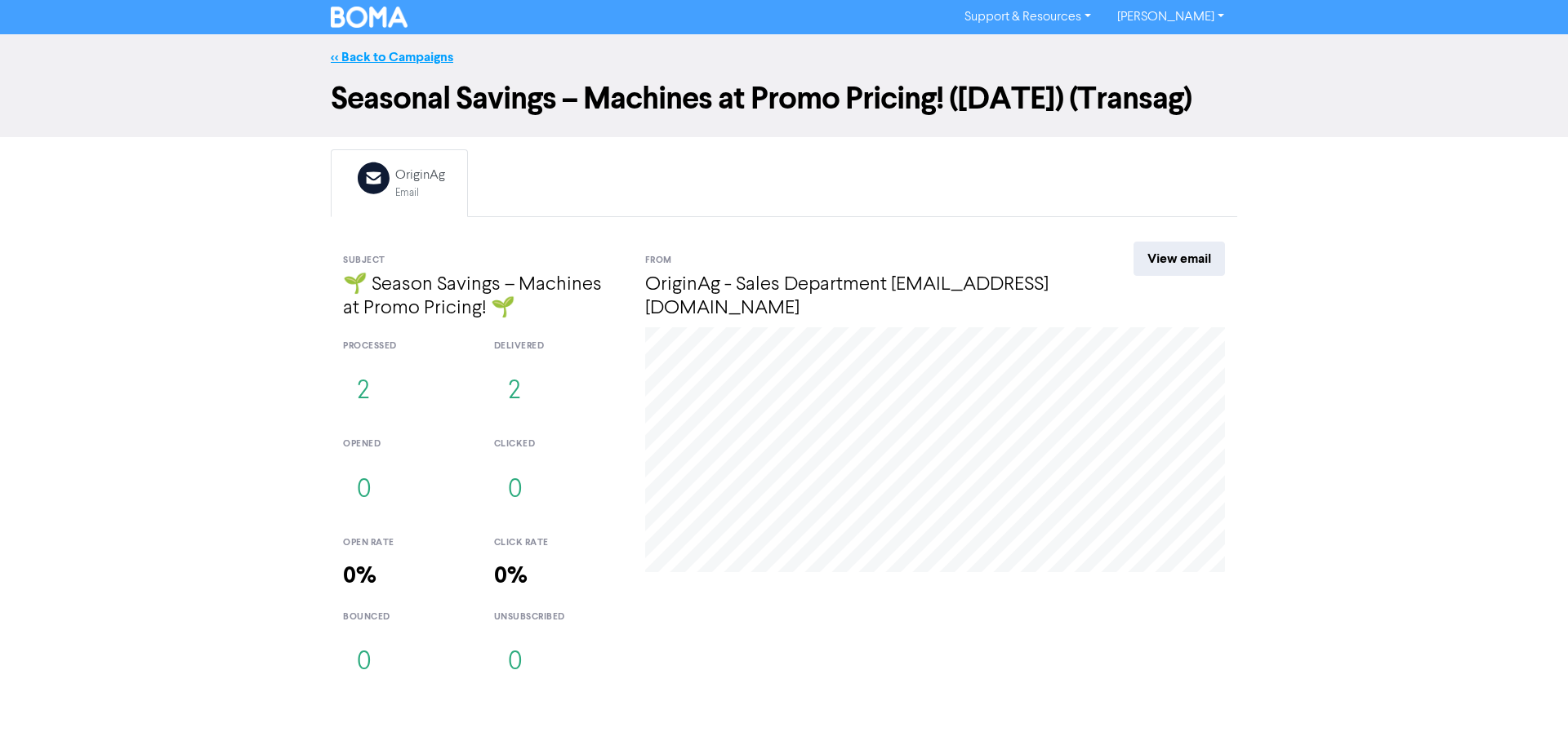
click at [363, 50] on link "<< Back to Campaigns" at bounding box center [392, 57] width 122 height 16
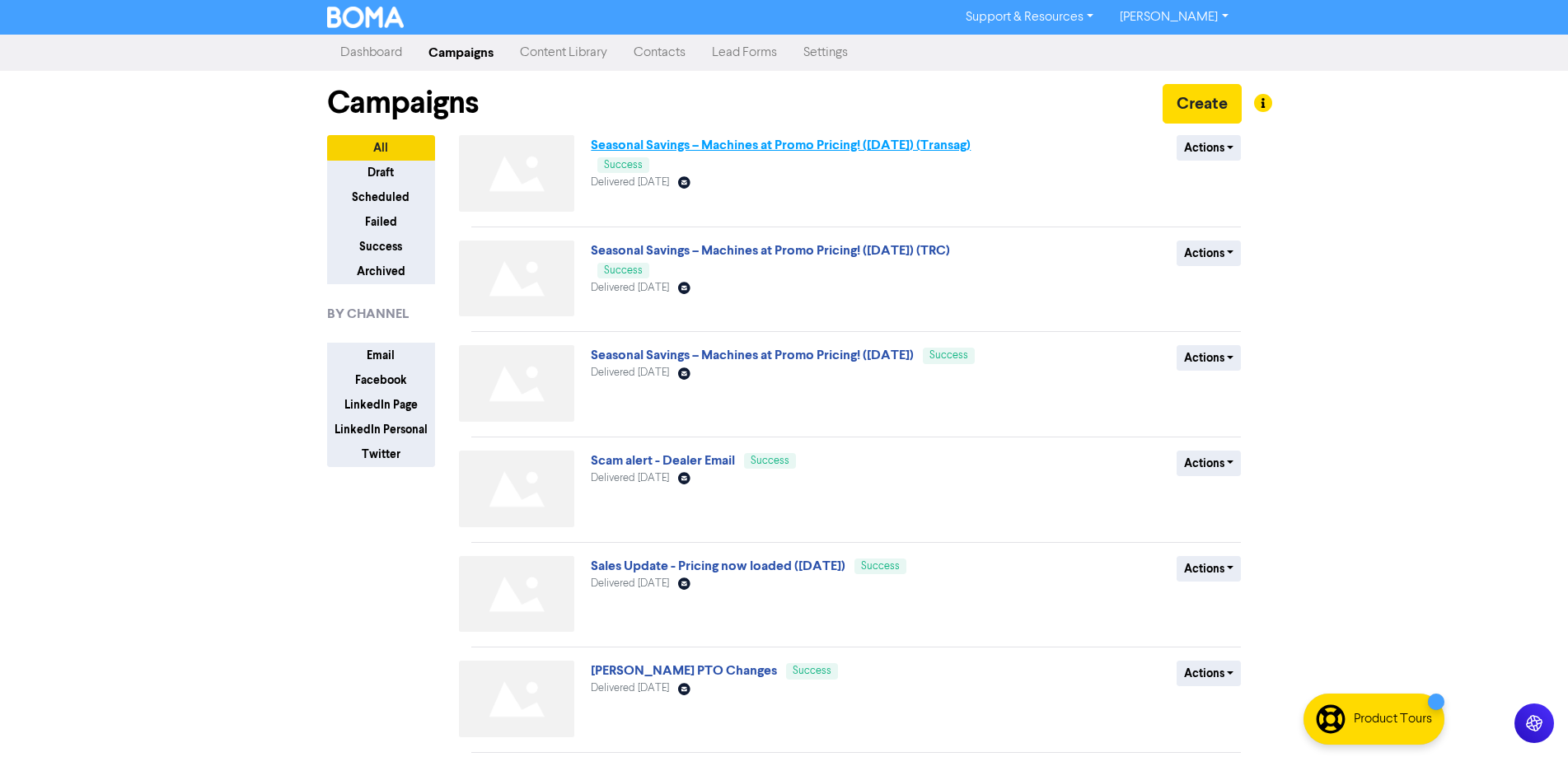
click at [822, 147] on link "Seasonal Savings – Machines at Promo Pricing! ([DATE]) (Transag)" at bounding box center [780, 145] width 380 height 16
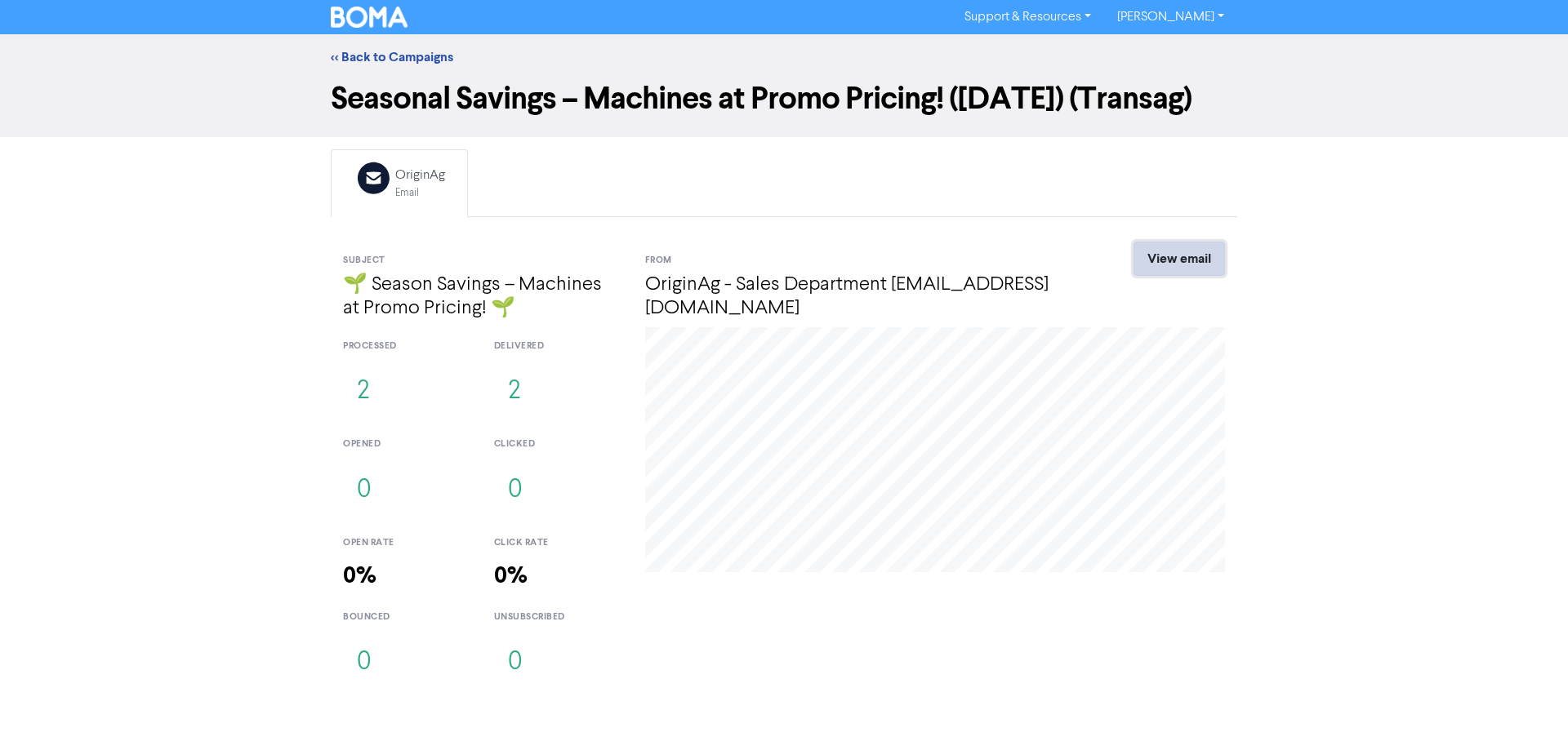
click at [1205, 260] on link "View email" at bounding box center [1179, 259] width 92 height 34
click at [1201, 255] on link "View email" at bounding box center [1179, 259] width 92 height 34
click at [296, 396] on div "<< Back to Campaigns Seasonal Savings – Machines at Promo Pricing! ([DATE]) (Tr…" at bounding box center [784, 365] width 1568 height 662
click at [446, 54] on link "<< Back to Campaigns" at bounding box center [392, 57] width 122 height 16
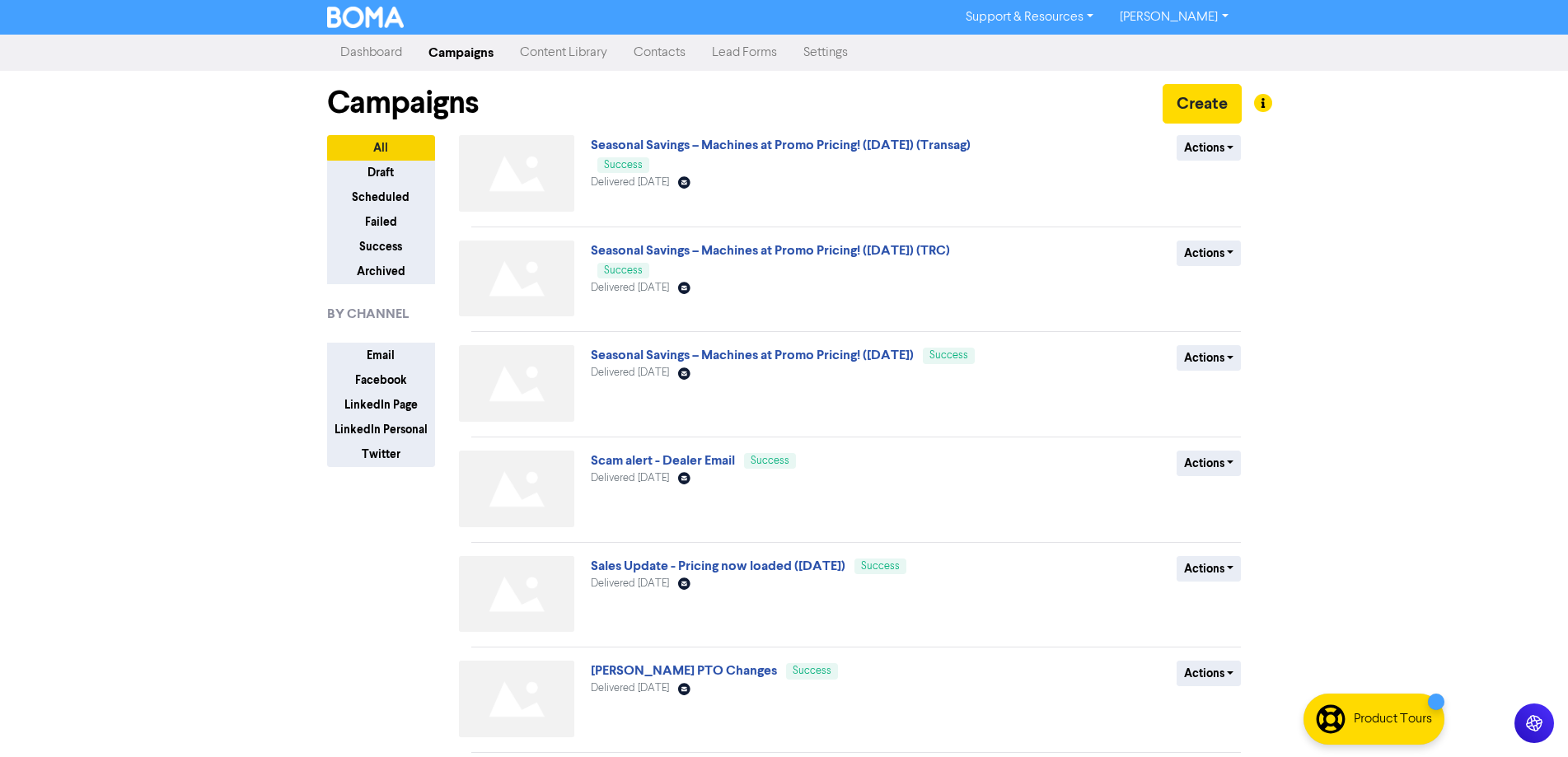
click at [1384, 406] on div "Support & Resources Video Tutorials FAQ & Guides Marketing Education [PERSON_NA…" at bounding box center [784, 378] width 1568 height 757
click at [187, 278] on div "Support & Resources Video Tutorials FAQ & Guides Marketing Education [PERSON_NA…" at bounding box center [784, 378] width 1568 height 757
drag, startPoint x: 839, startPoint y: 354, endPoint x: 829, endPoint y: 350, distance: 10.8
click at [839, 355] on link "Seasonal Savings – Machines at Promo Pricing! ([DATE])" at bounding box center [752, 355] width 323 height 16
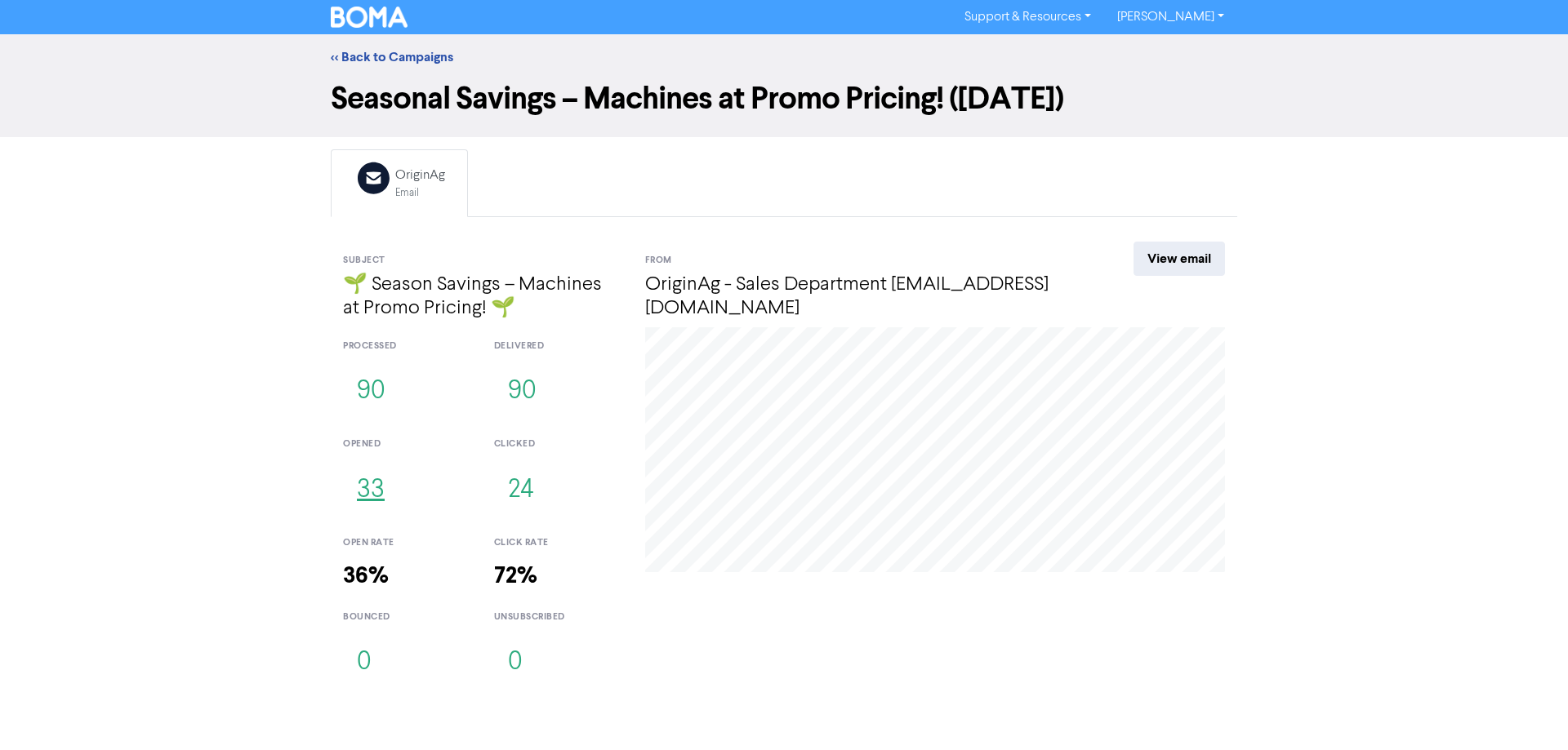
click at [372, 497] on button "33" at bounding box center [370, 490] width 55 height 54
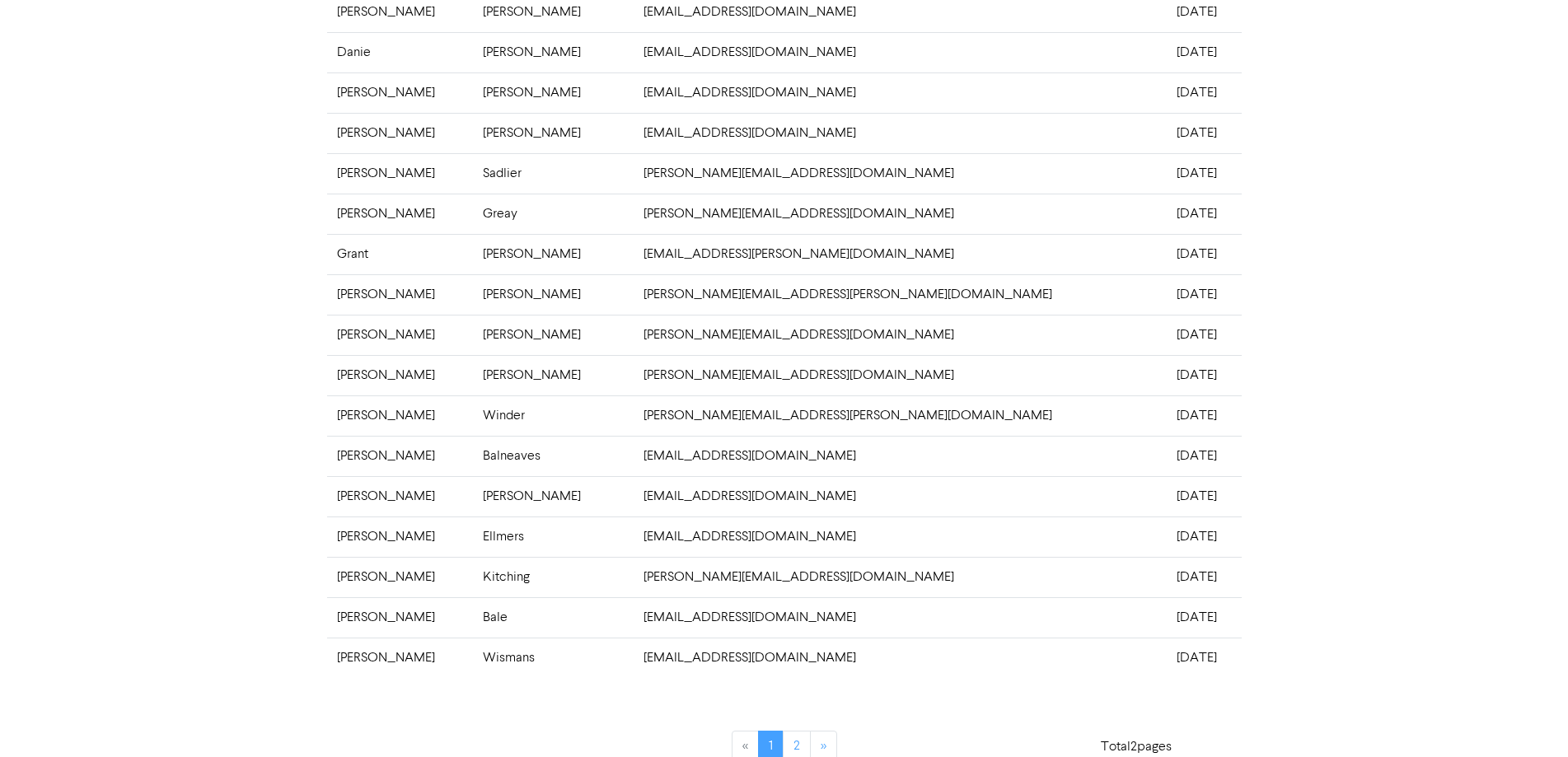
scroll to position [317, 0]
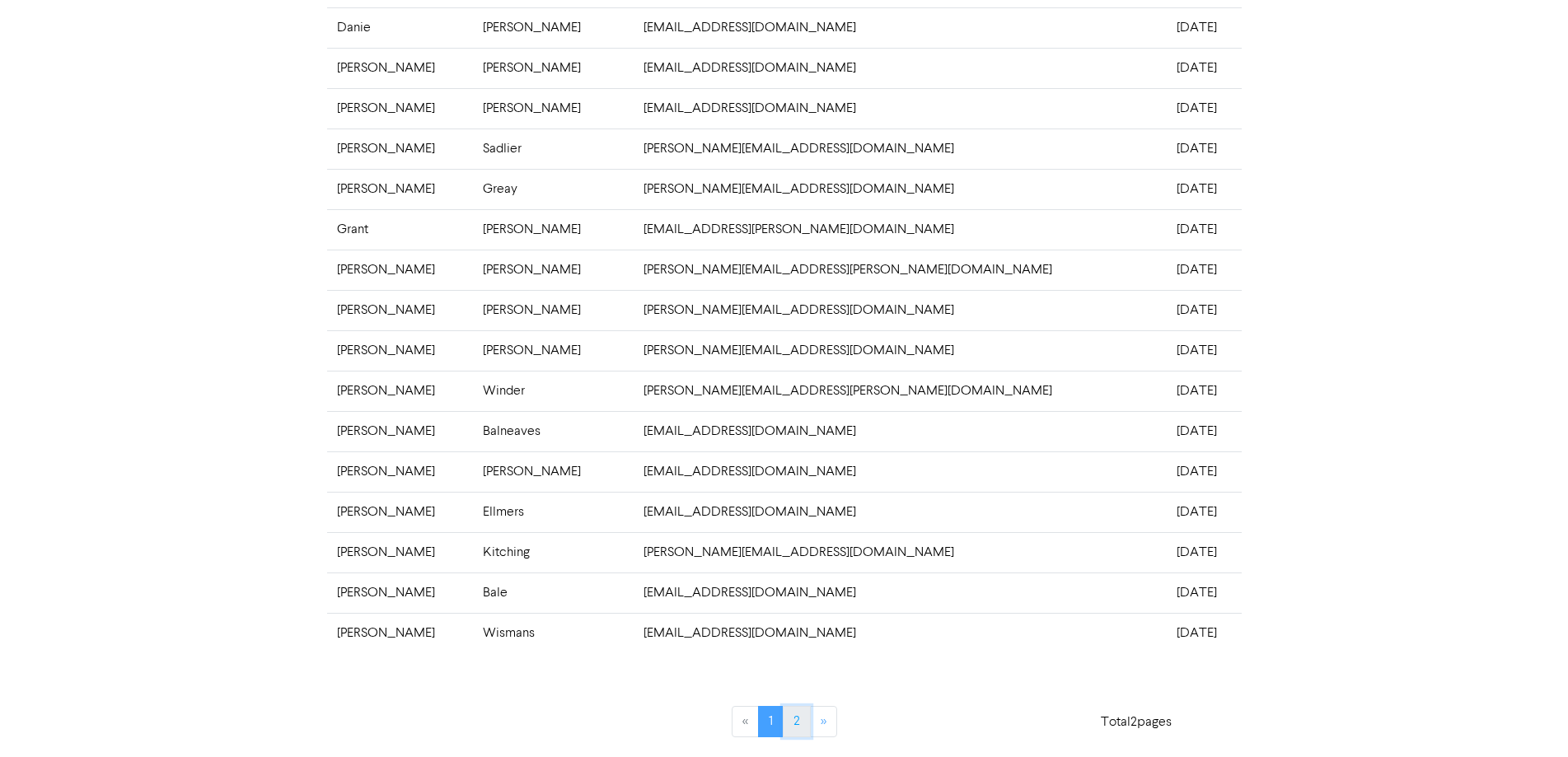
click at [798, 726] on link "2" at bounding box center [797, 722] width 28 height 32
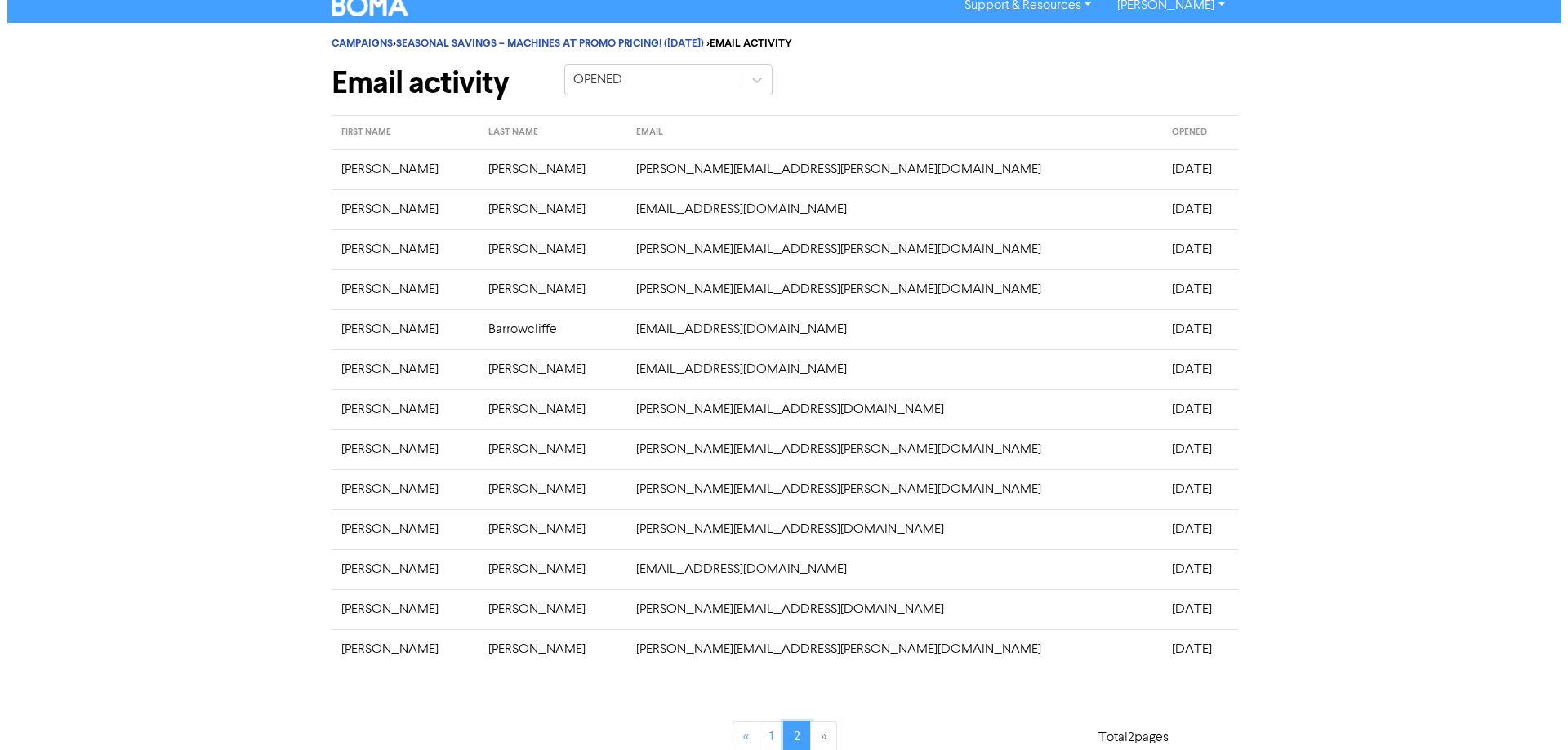
scroll to position [0, 0]
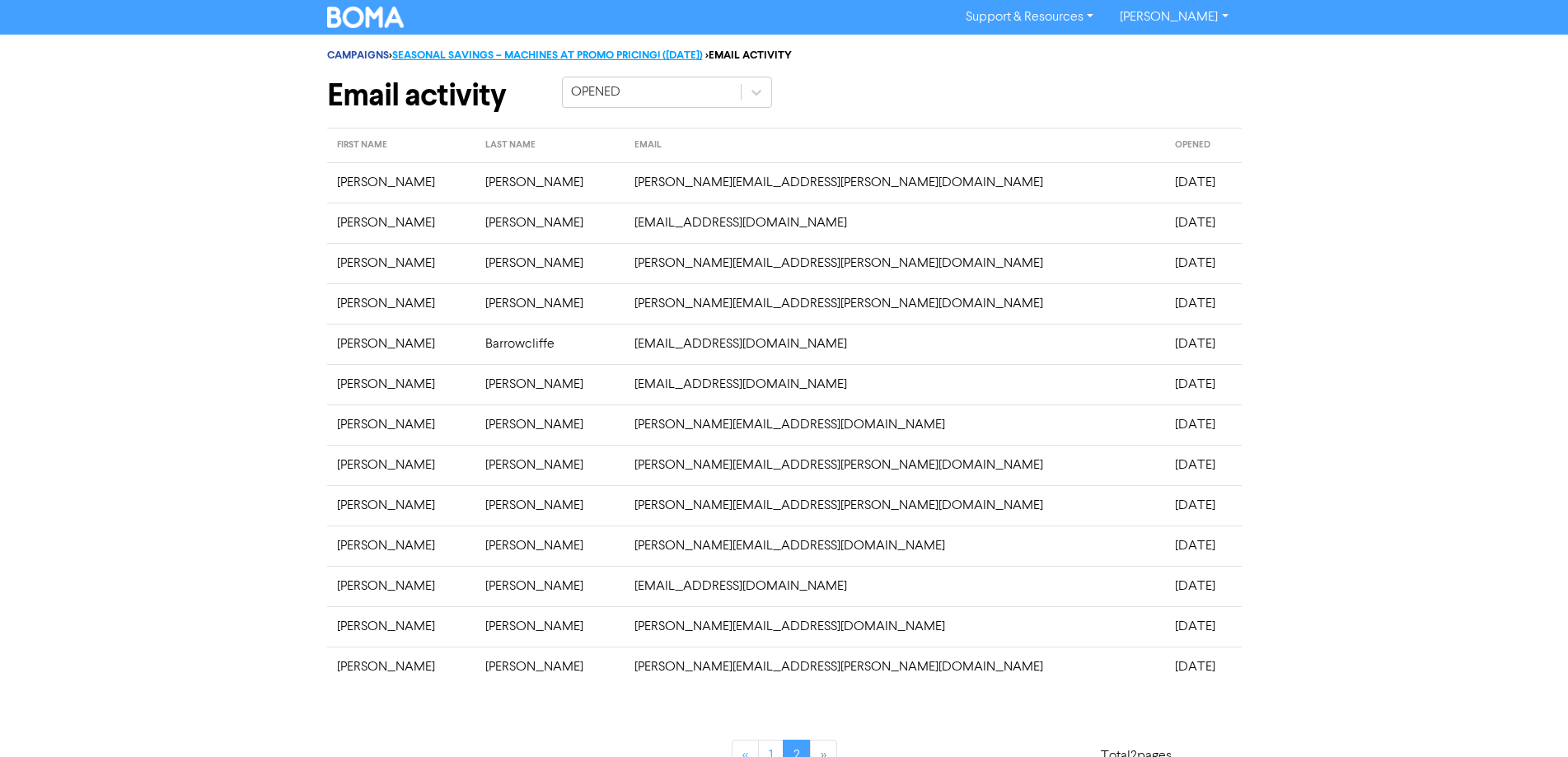
click at [446, 57] on link "SEASONAL SAVINGS – MACHINES AT PROMO PRICING! ([DATE])" at bounding box center [547, 55] width 311 height 14
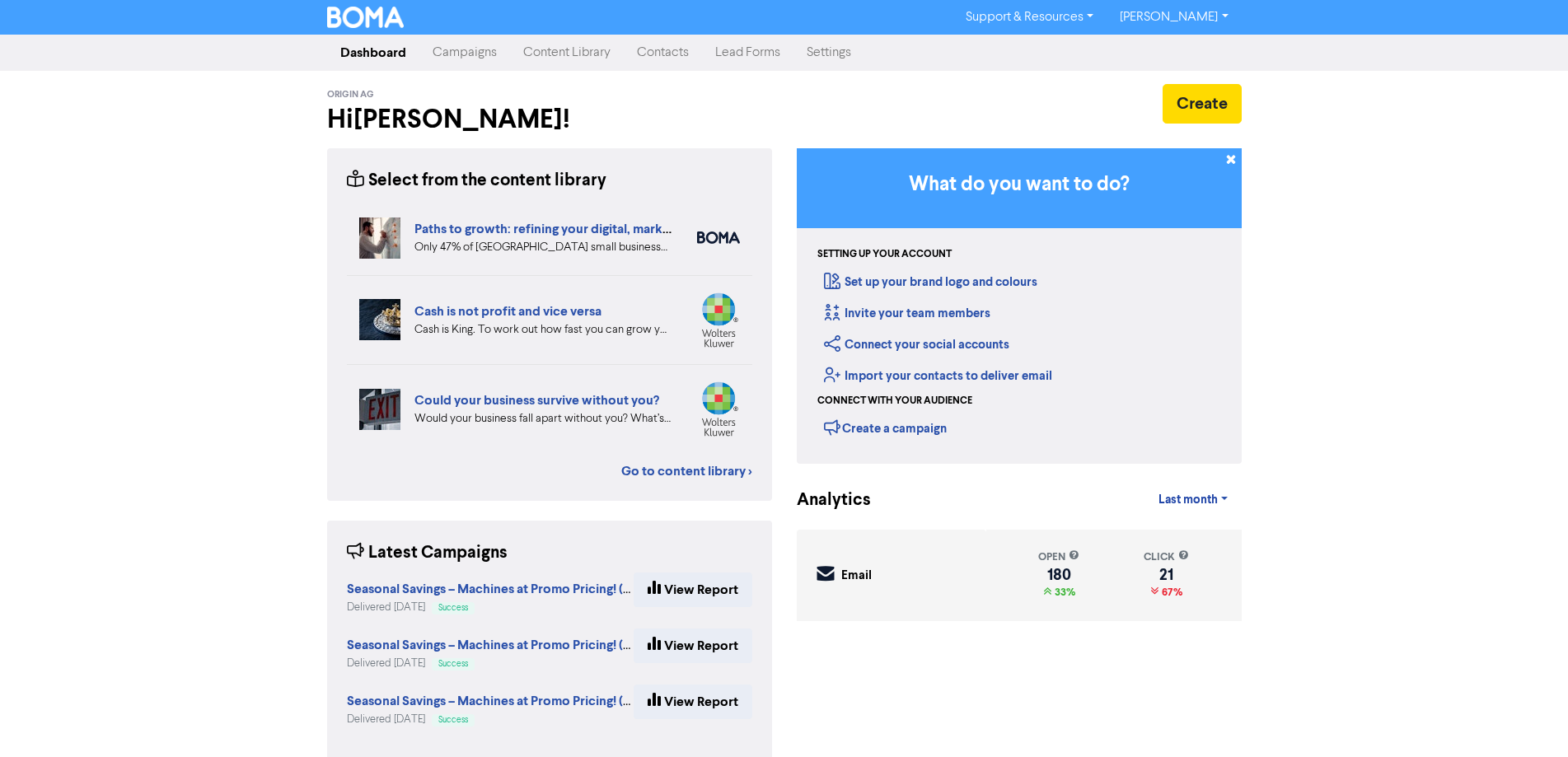
click at [664, 53] on link "Contacts" at bounding box center [662, 52] width 78 height 33
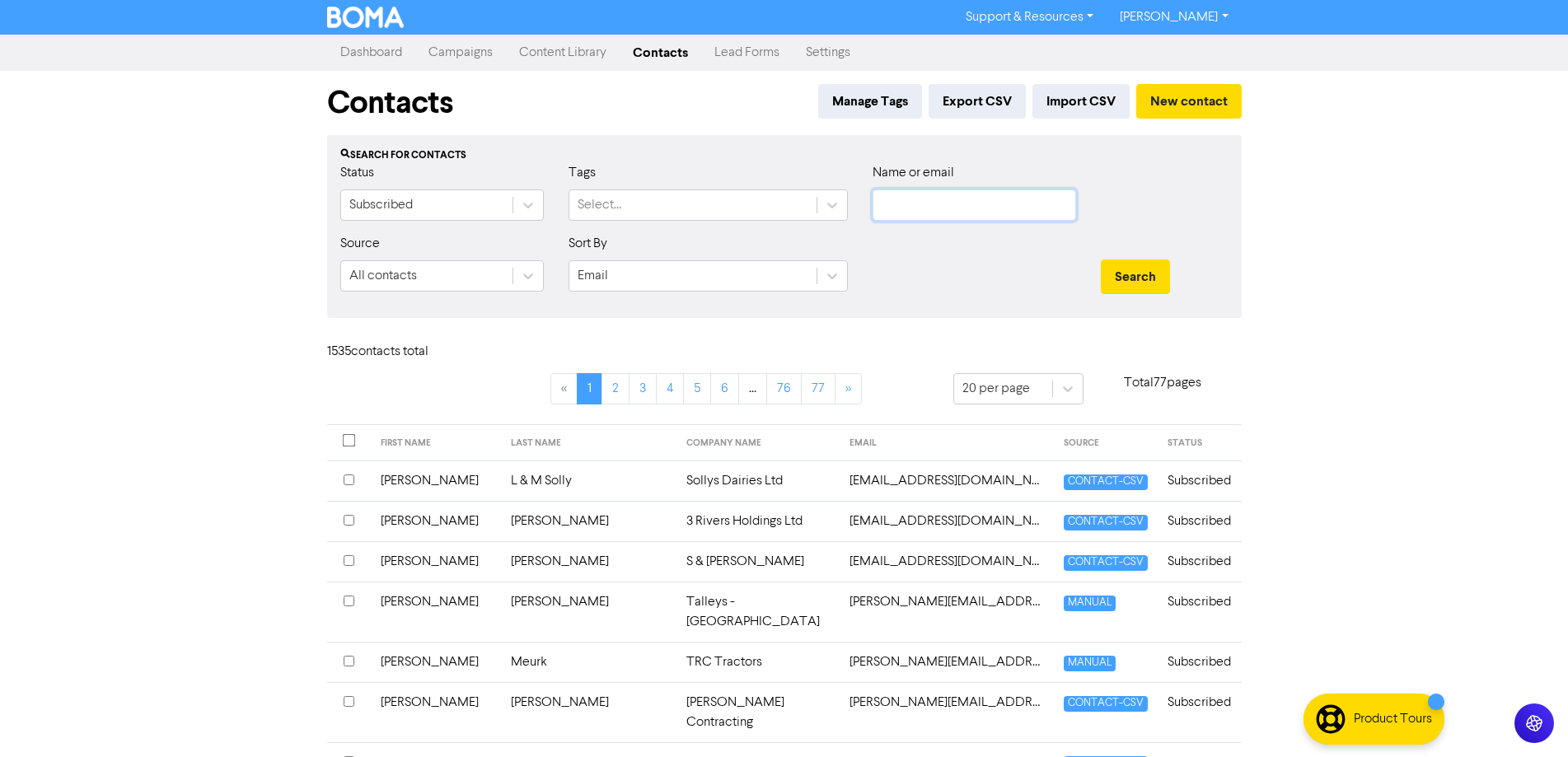
click at [958, 212] on input "text" at bounding box center [974, 205] width 203 height 32
click at [1101, 259] on button "Search" at bounding box center [1135, 276] width 69 height 34
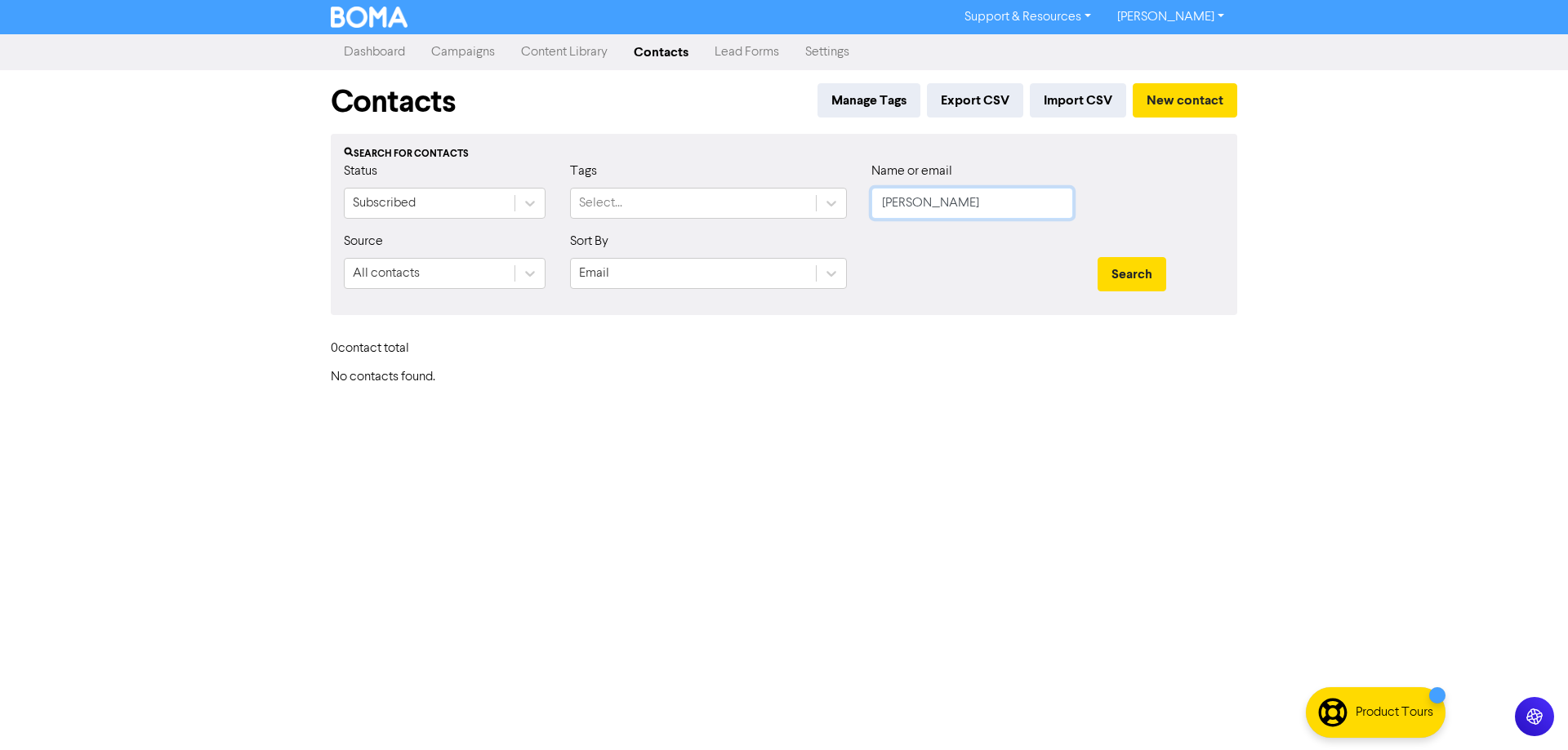
click at [1097, 257] on button "Search" at bounding box center [1131, 274] width 69 height 34
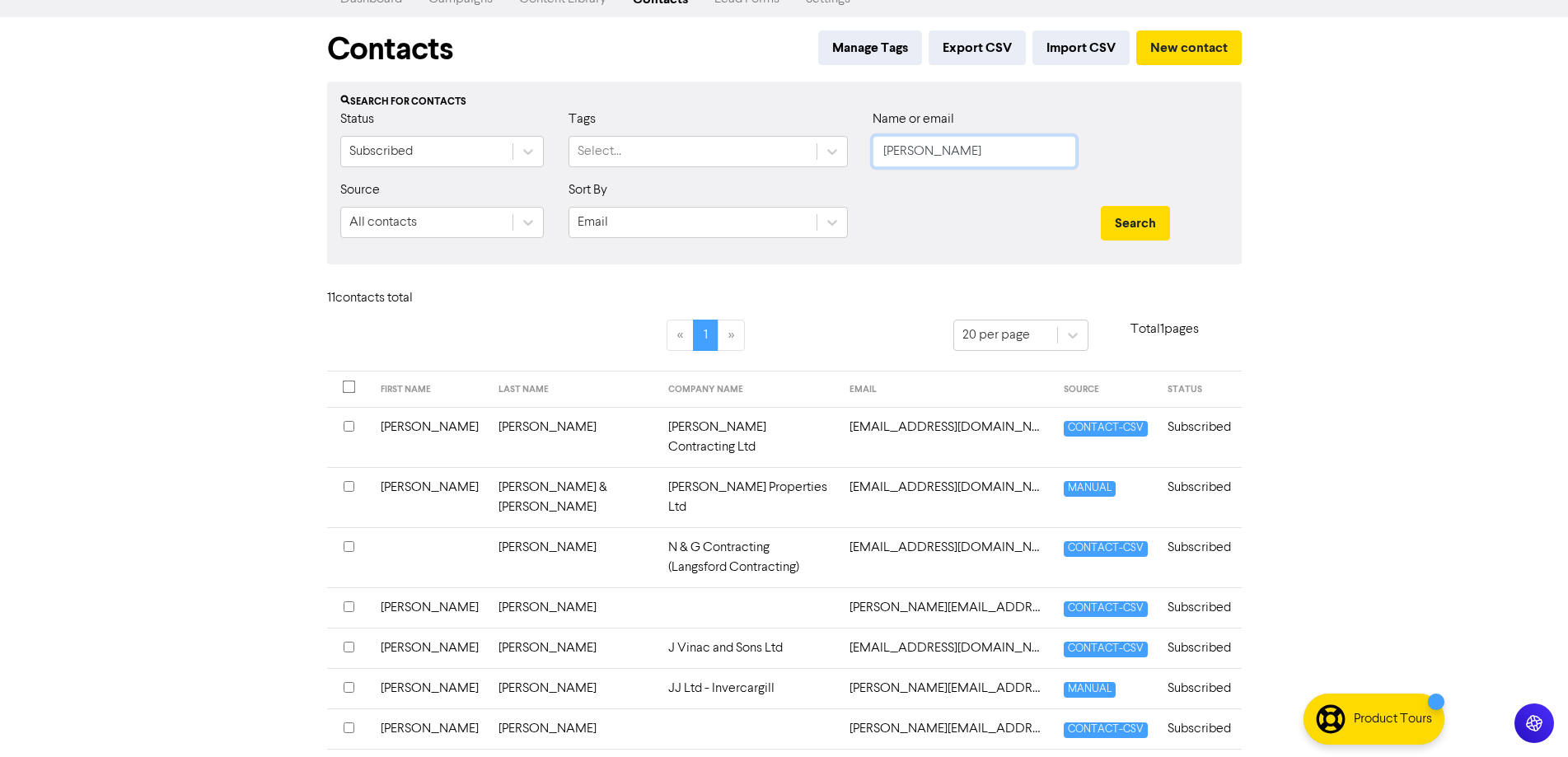
scroll to position [83, 0]
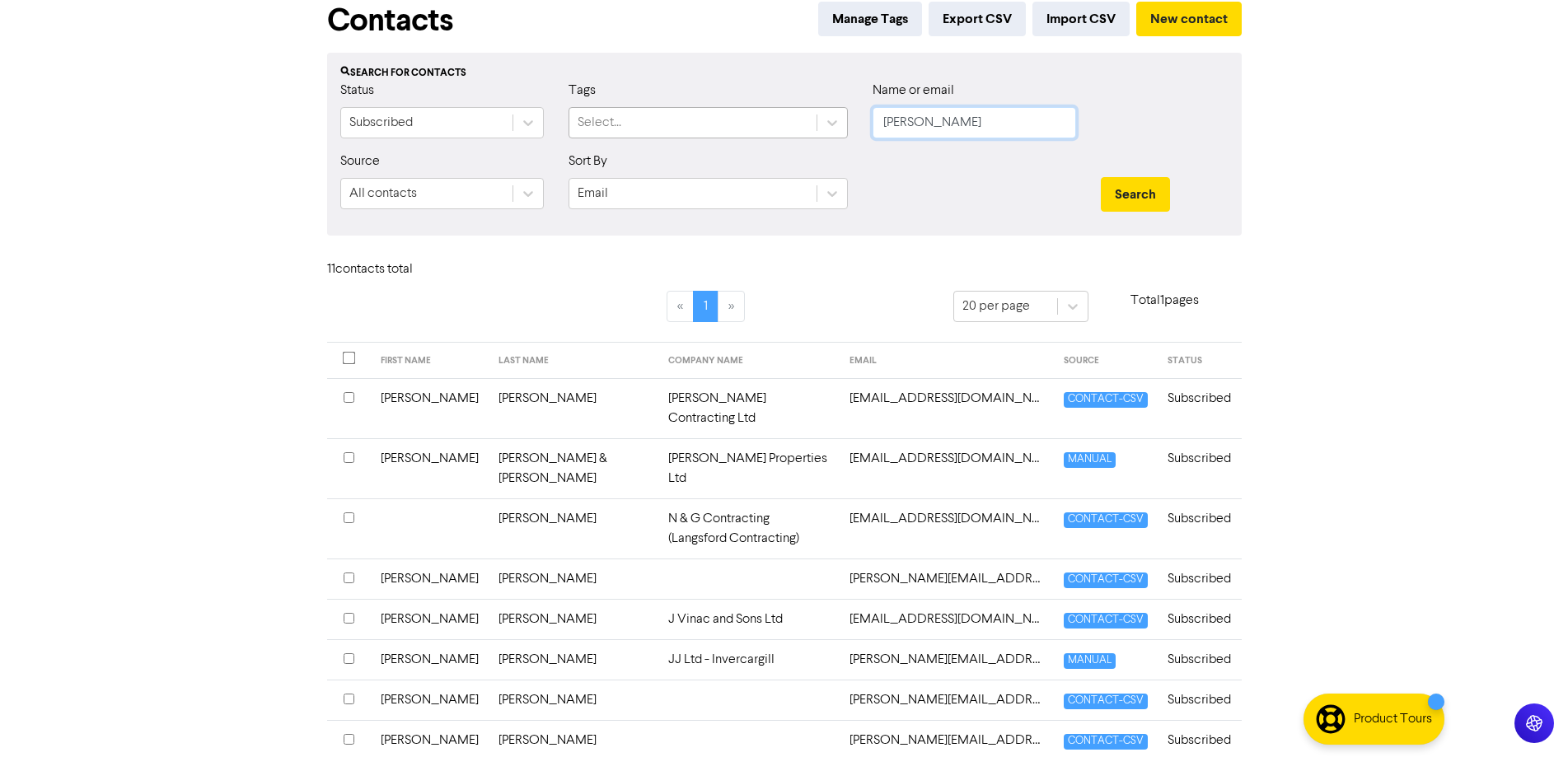
drag, startPoint x: 918, startPoint y: 118, endPoint x: 807, endPoint y: 114, distance: 111.1
click at [807, 114] on div "Status Subscribed Tags Select... Name or email [PERSON_NAME]" at bounding box center [784, 116] width 913 height 71
type input "[PERSON_NAME]"
click at [1101, 177] on button "Search" at bounding box center [1135, 194] width 69 height 34
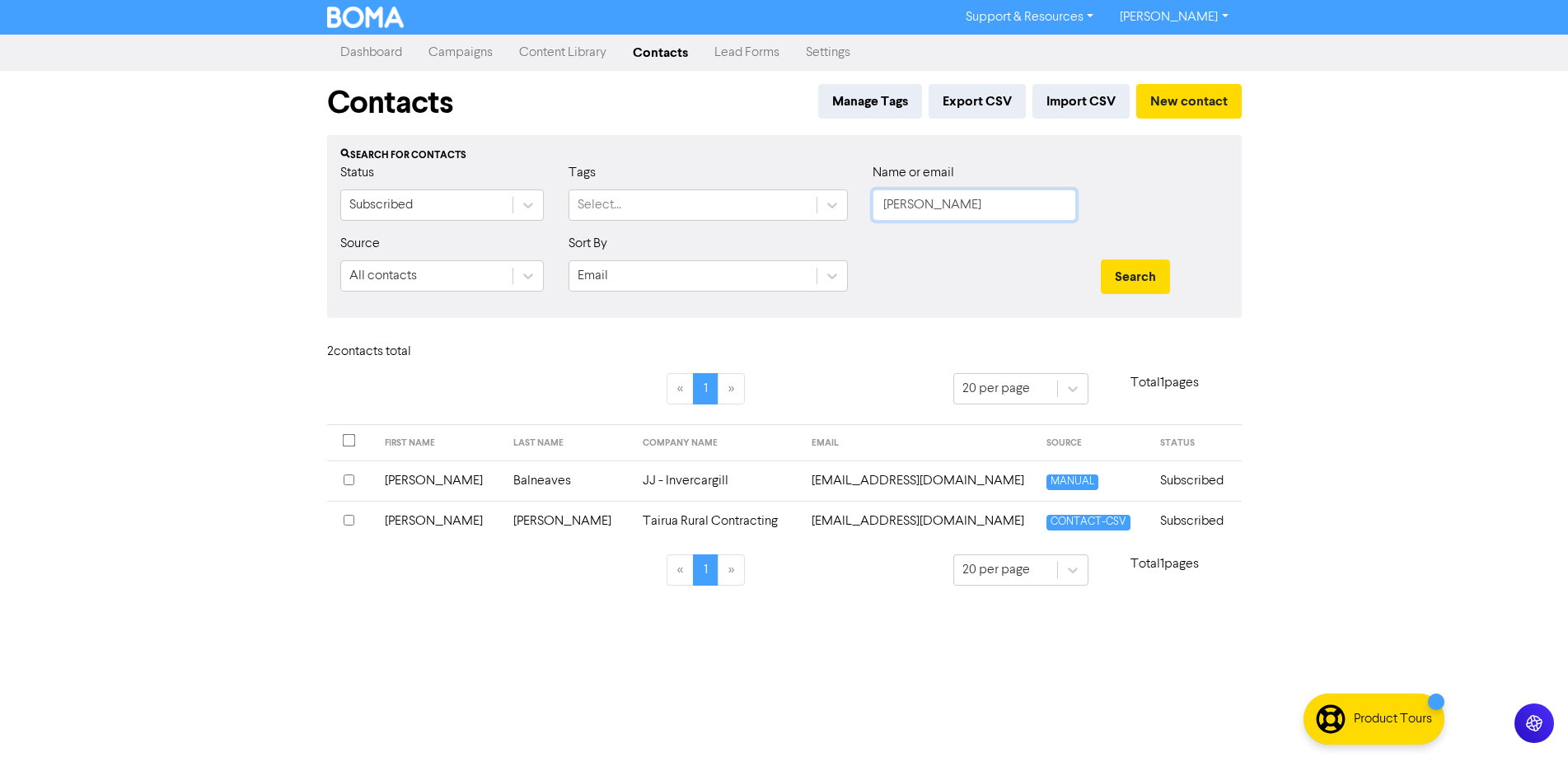
scroll to position [0, 0]
click at [511, 484] on td "Balneaves" at bounding box center [576, 481] width 130 height 41
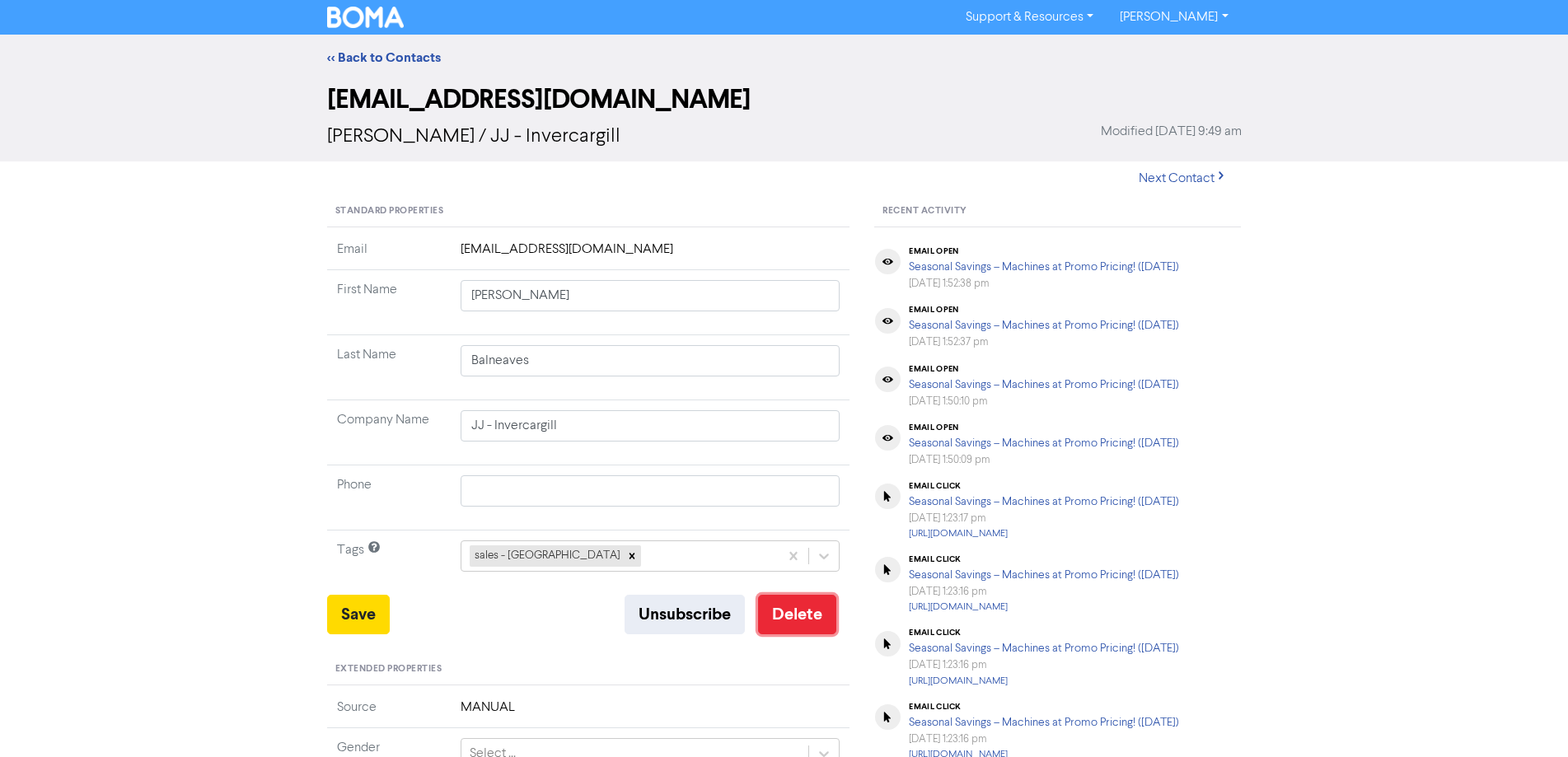
click at [786, 613] on button "Delete" at bounding box center [797, 615] width 78 height 40
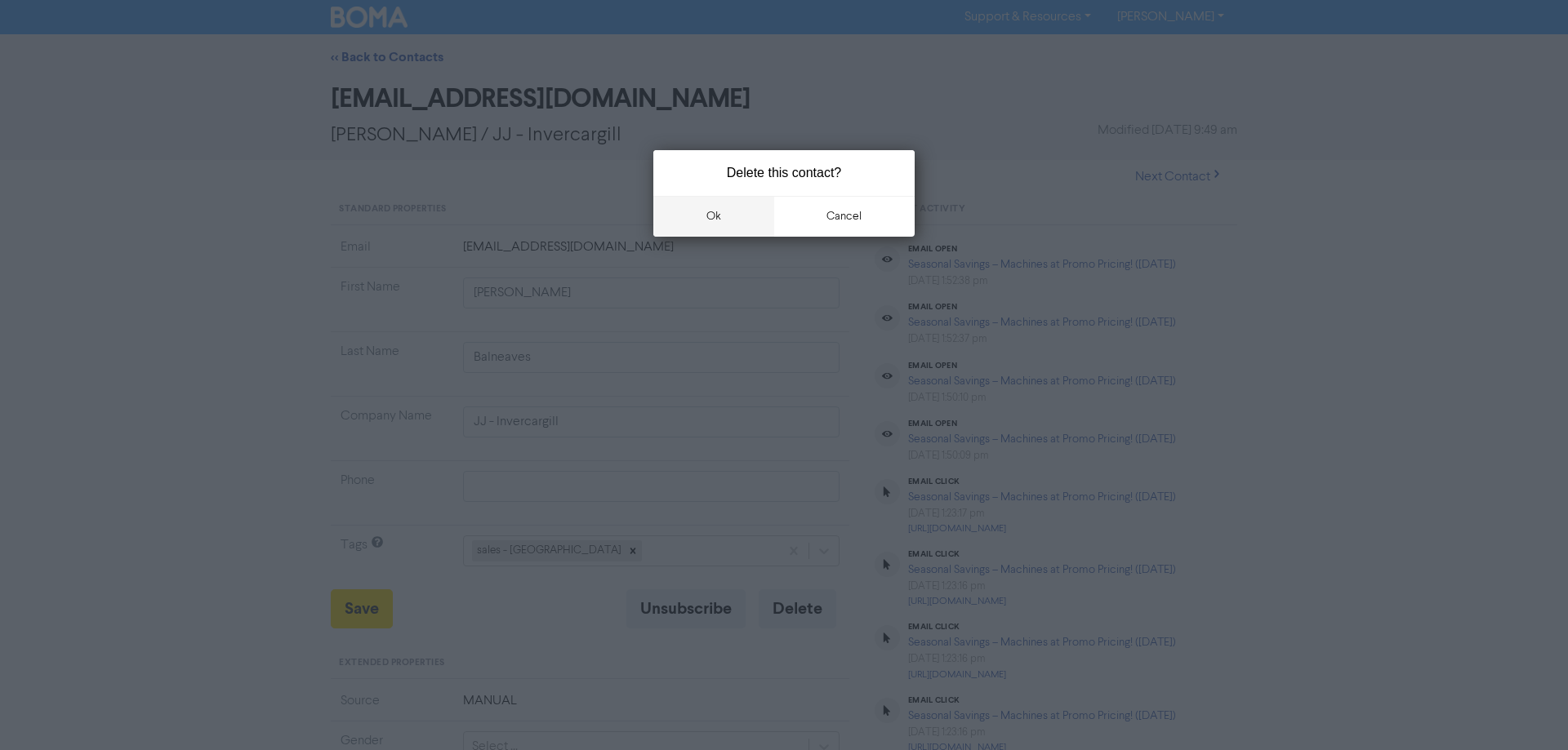
click at [727, 218] on button "ok" at bounding box center [713, 217] width 120 height 41
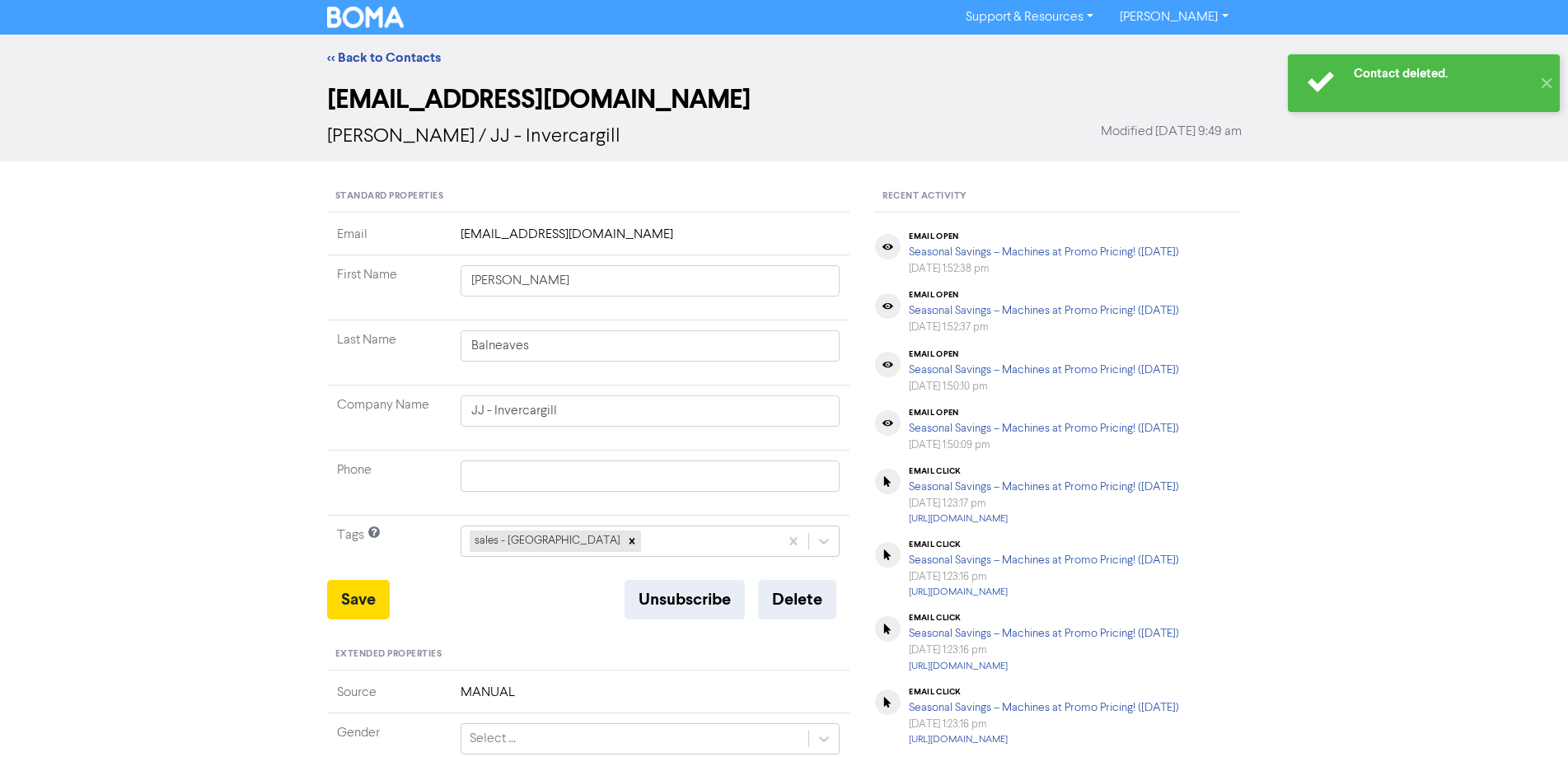
click at [345, 21] on img at bounding box center [365, 17] width 77 height 22
